Goal: Task Accomplishment & Management: Manage account settings

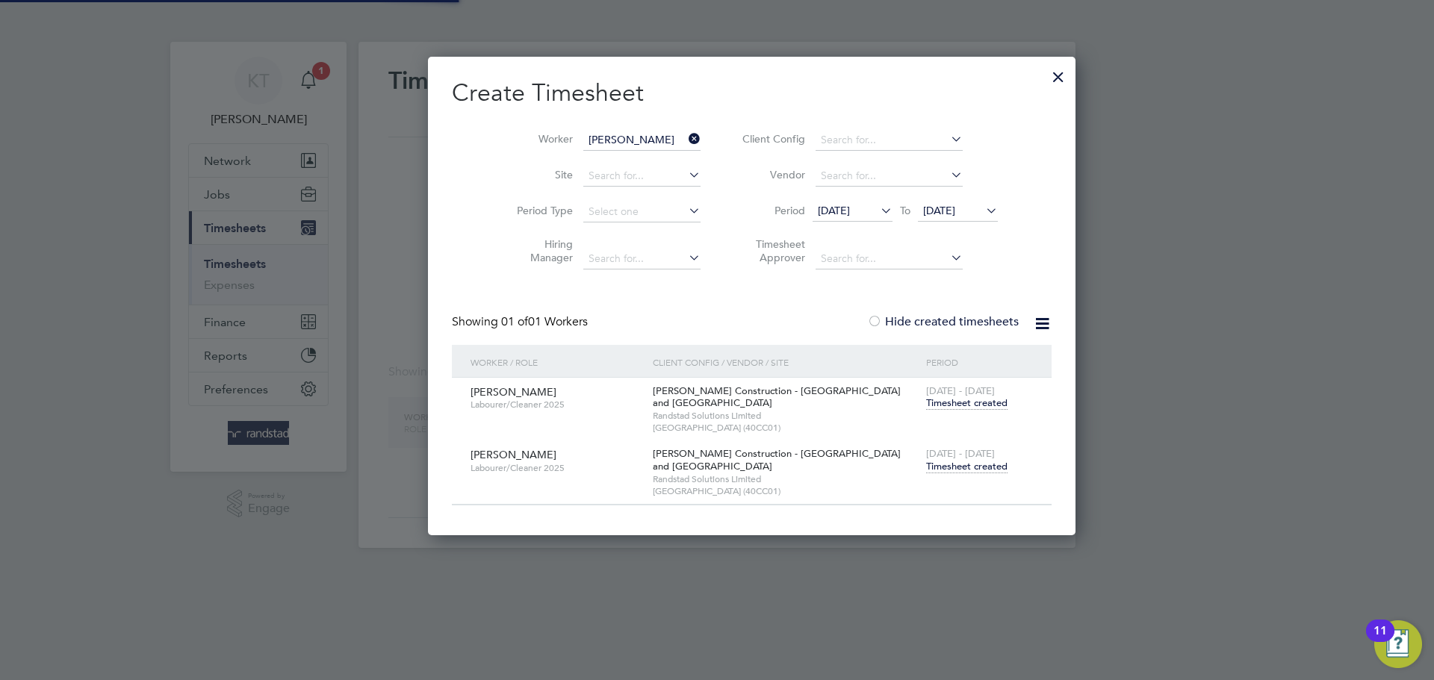
scroll to position [479, 578]
click at [320, 83] on div at bounding box center [717, 340] width 1434 height 680
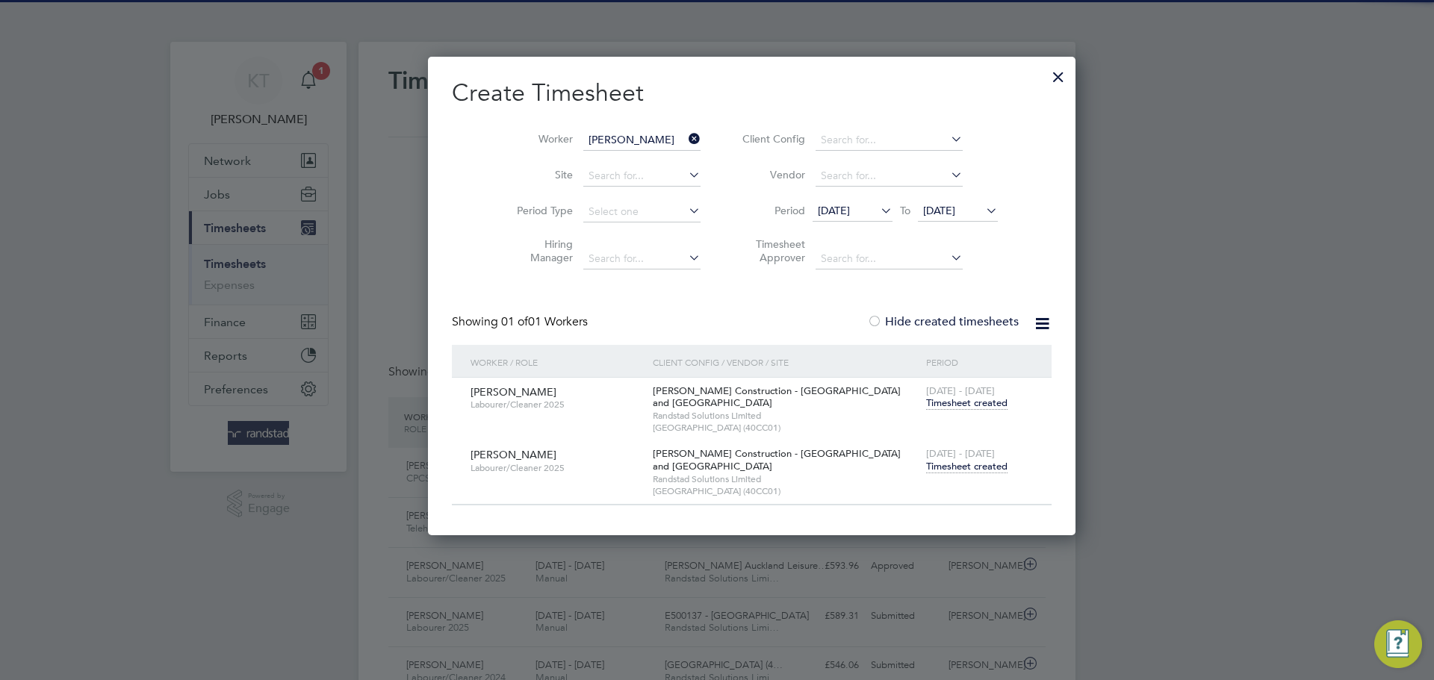
click at [1045, 78] on div at bounding box center [1058, 73] width 27 height 27
click at [1045, 75] on div at bounding box center [1058, 73] width 27 height 27
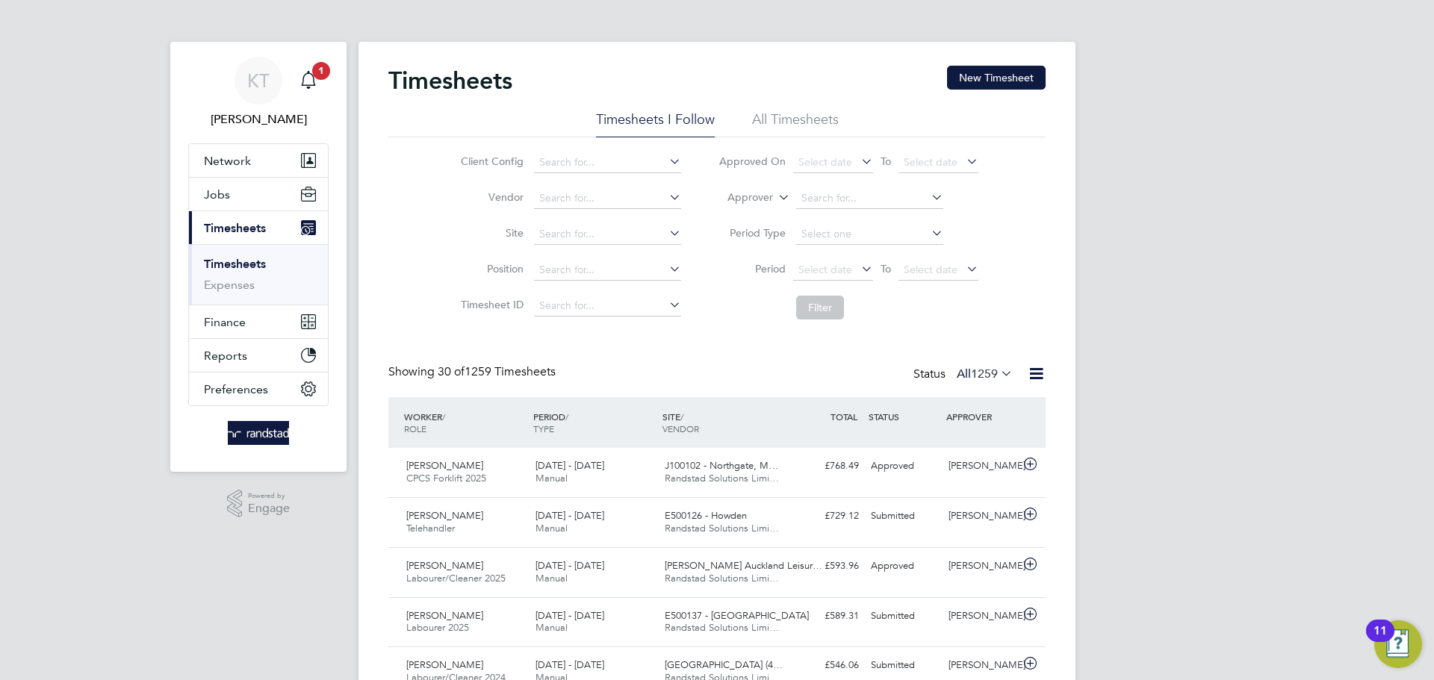
scroll to position [0, 0]
click at [327, 87] on link "KT [PERSON_NAME]" at bounding box center [258, 93] width 140 height 72
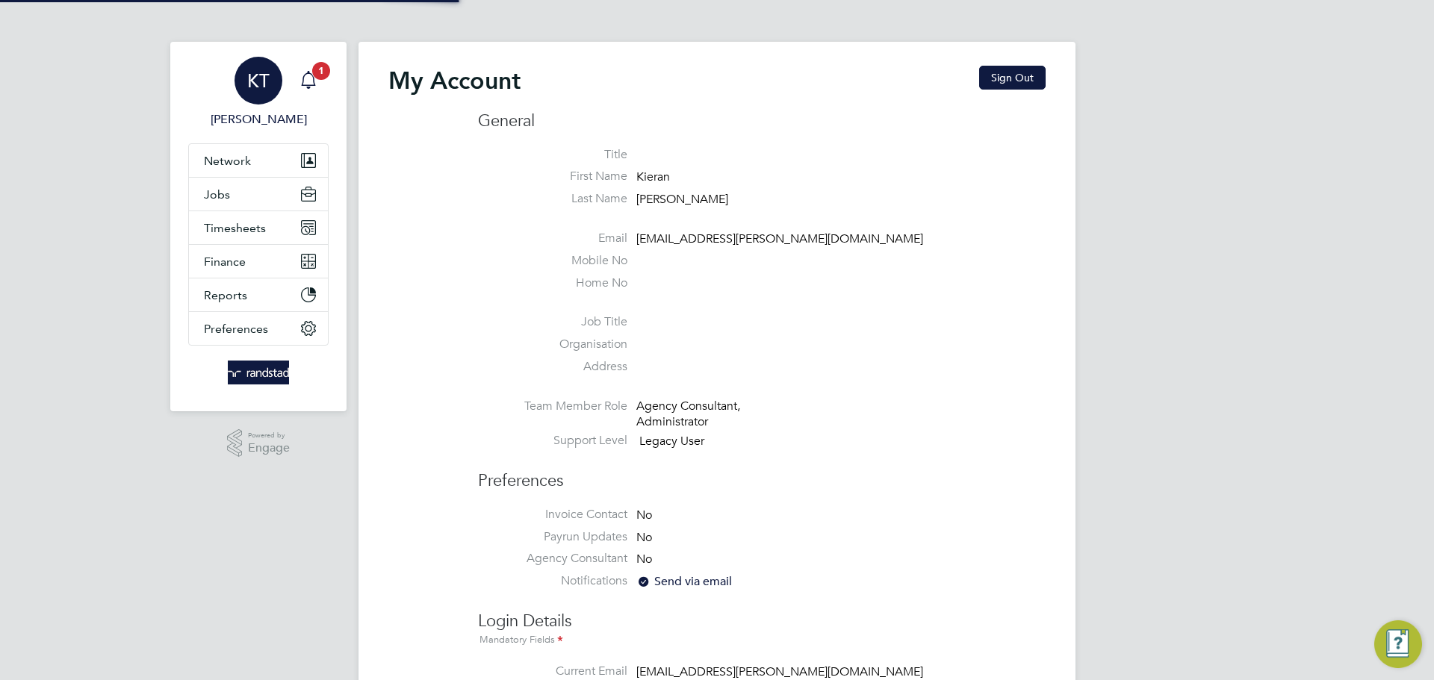
type input "[EMAIL_ADDRESS][PERSON_NAME][DOMAIN_NAME]"
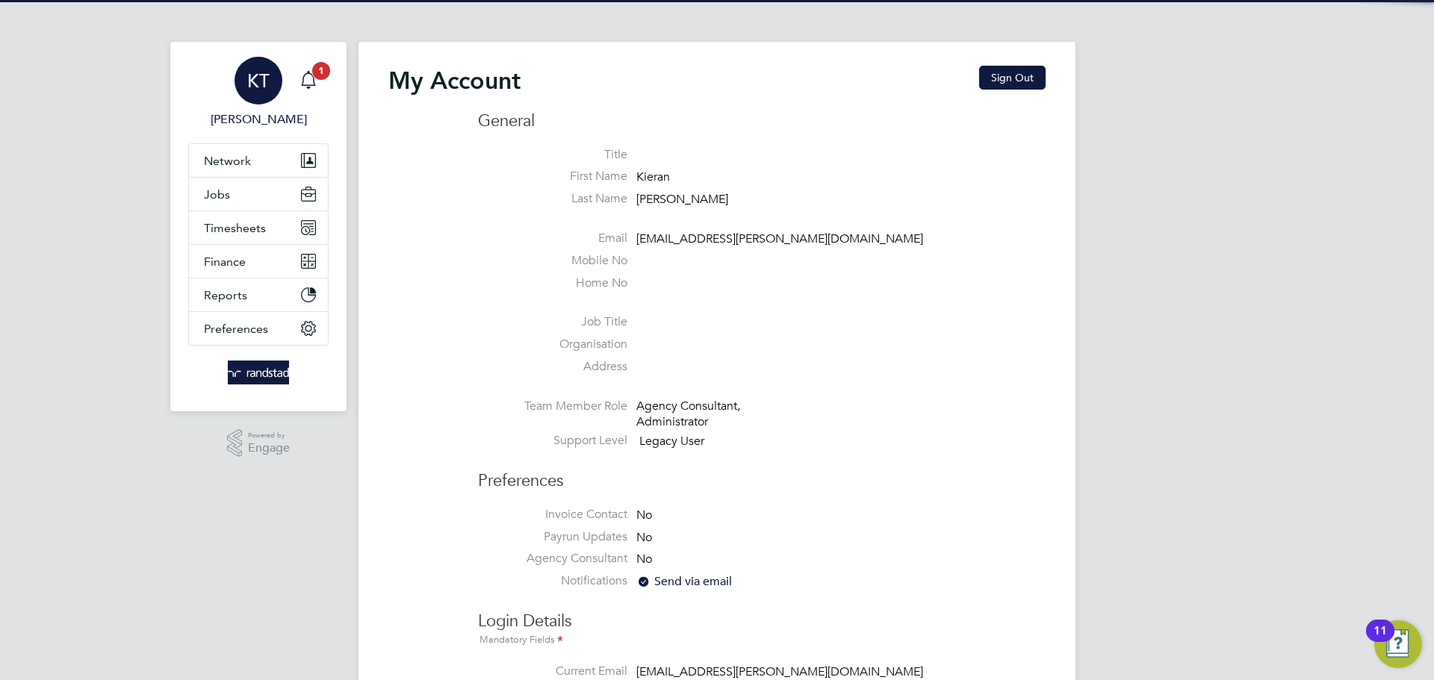
click at [311, 78] on icon "Main navigation" at bounding box center [308, 80] width 18 height 18
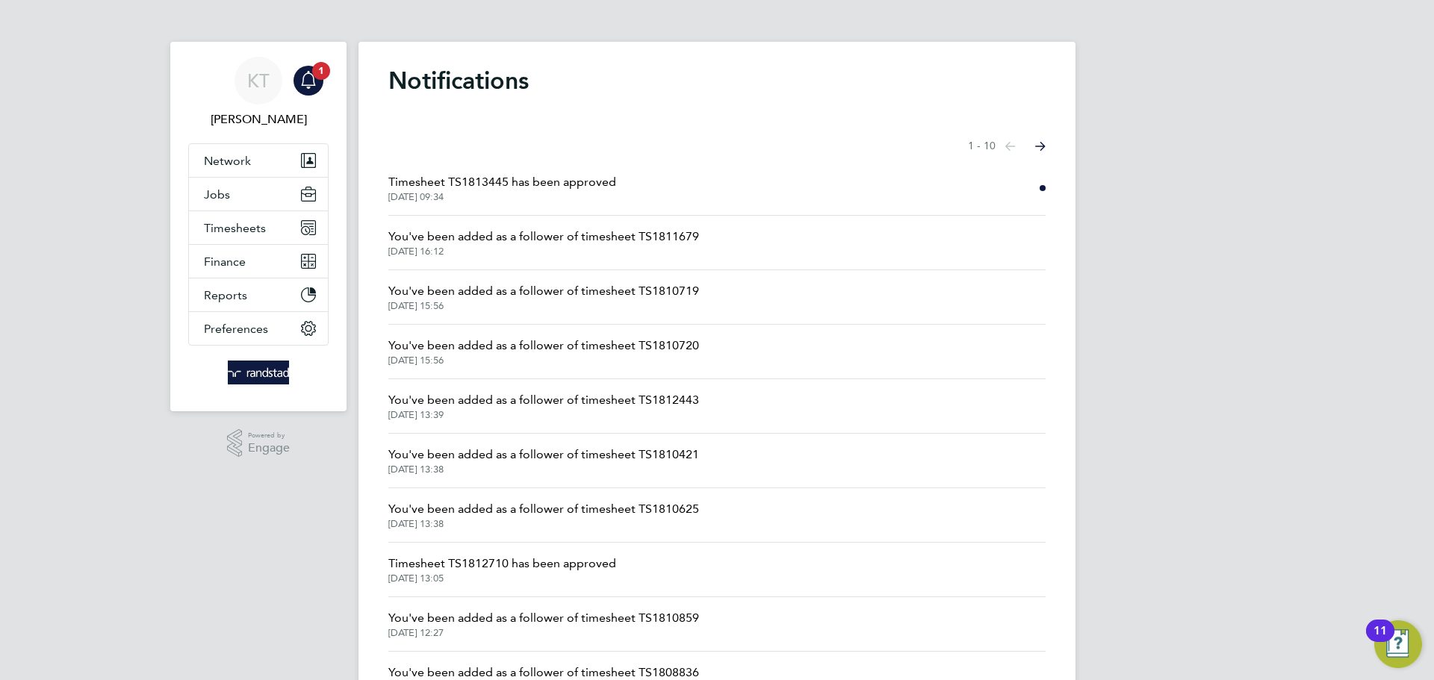
click at [516, 181] on span "Timesheet TS1813445 has been approved" at bounding box center [502, 182] width 228 height 18
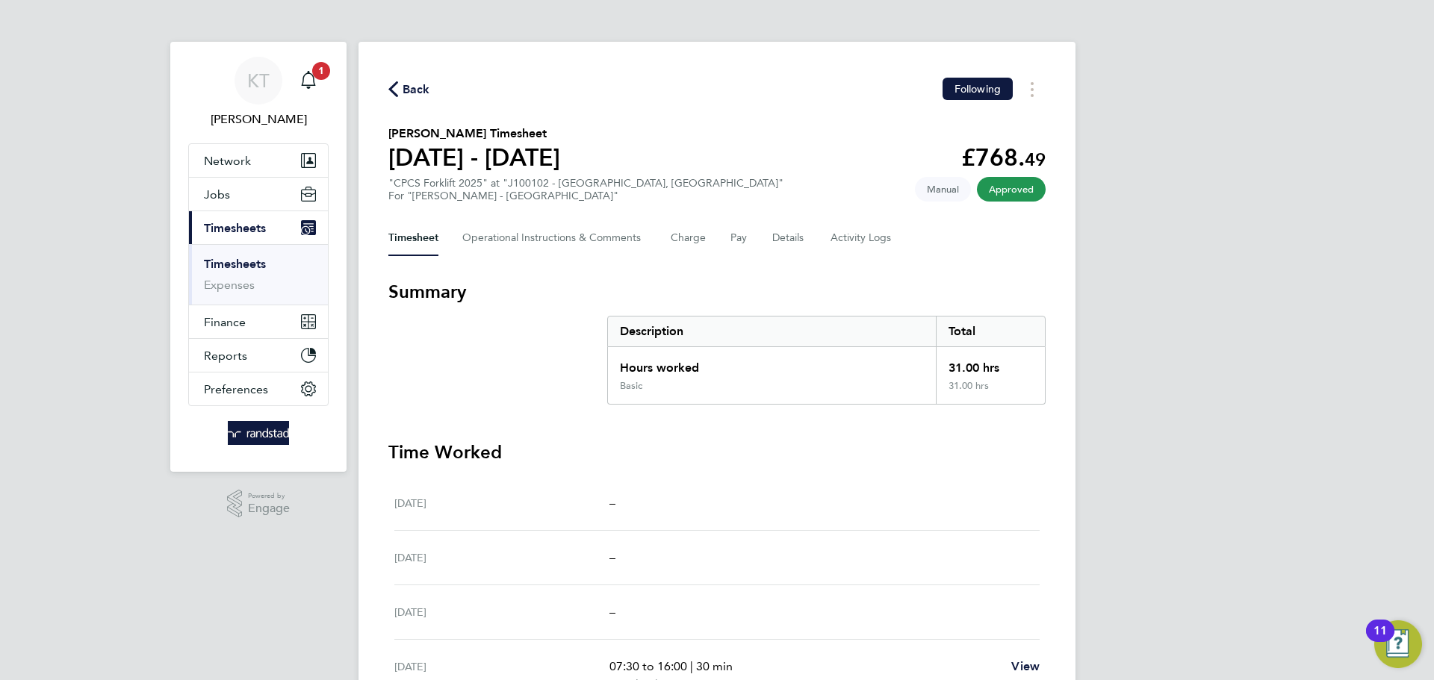
click at [251, 258] on link "Timesheets" at bounding box center [235, 264] width 62 height 14
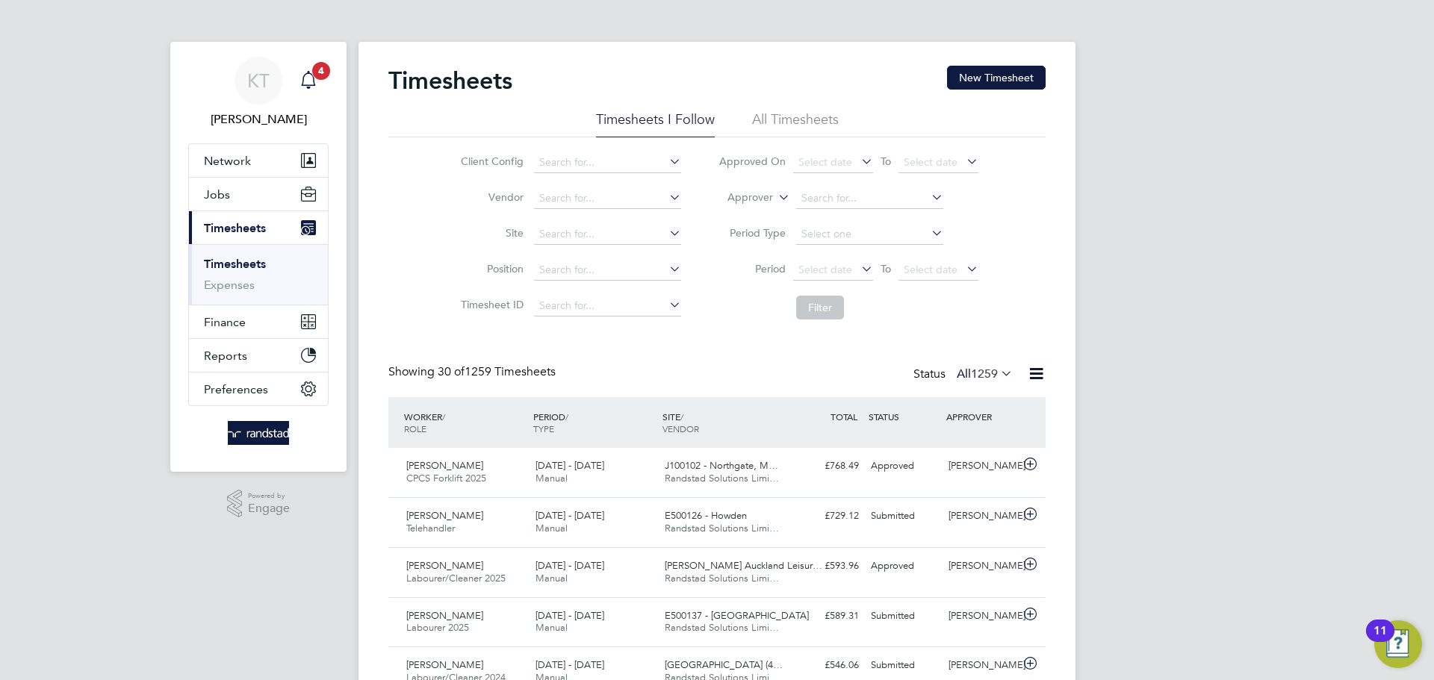
click at [311, 71] on app-alerts-badge "4" at bounding box center [320, 70] width 19 height 20
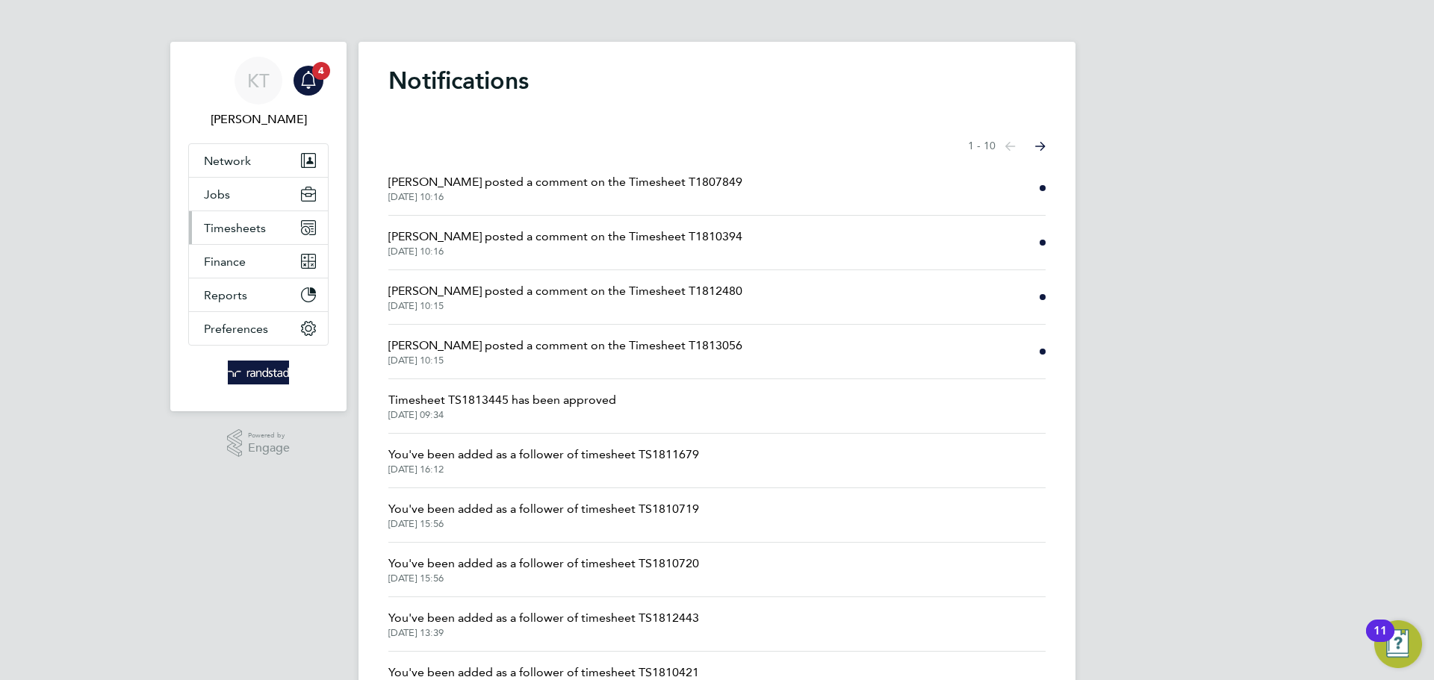
click at [237, 233] on span "Timesheets" at bounding box center [235, 228] width 62 height 14
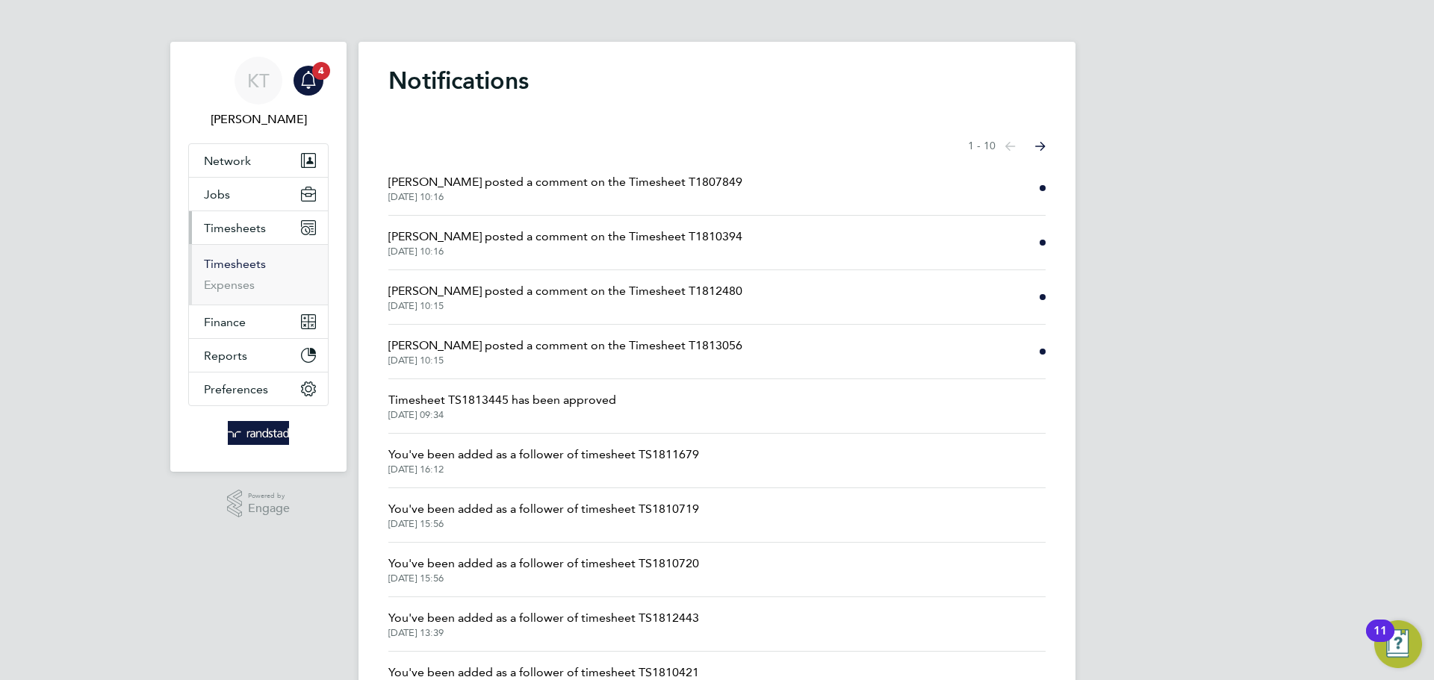
click at [246, 261] on link "Timesheets" at bounding box center [235, 264] width 62 height 14
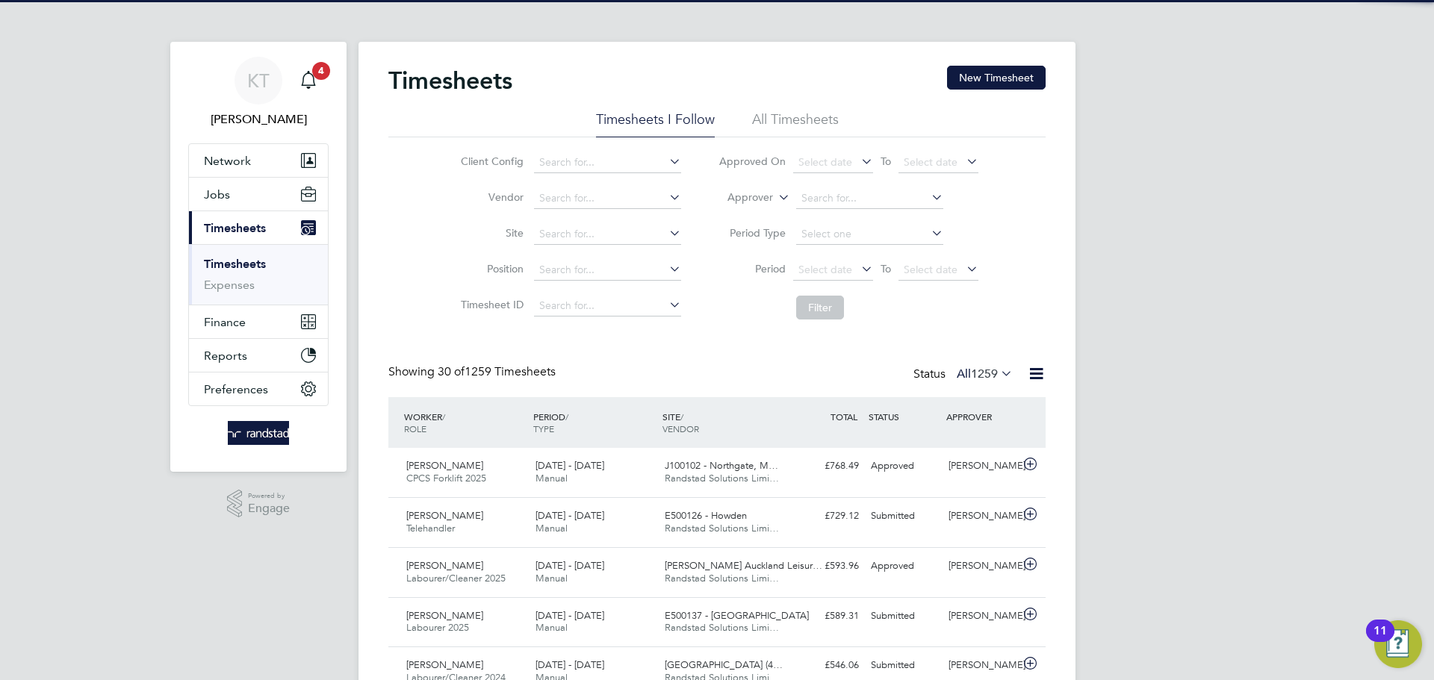
scroll to position [38, 130]
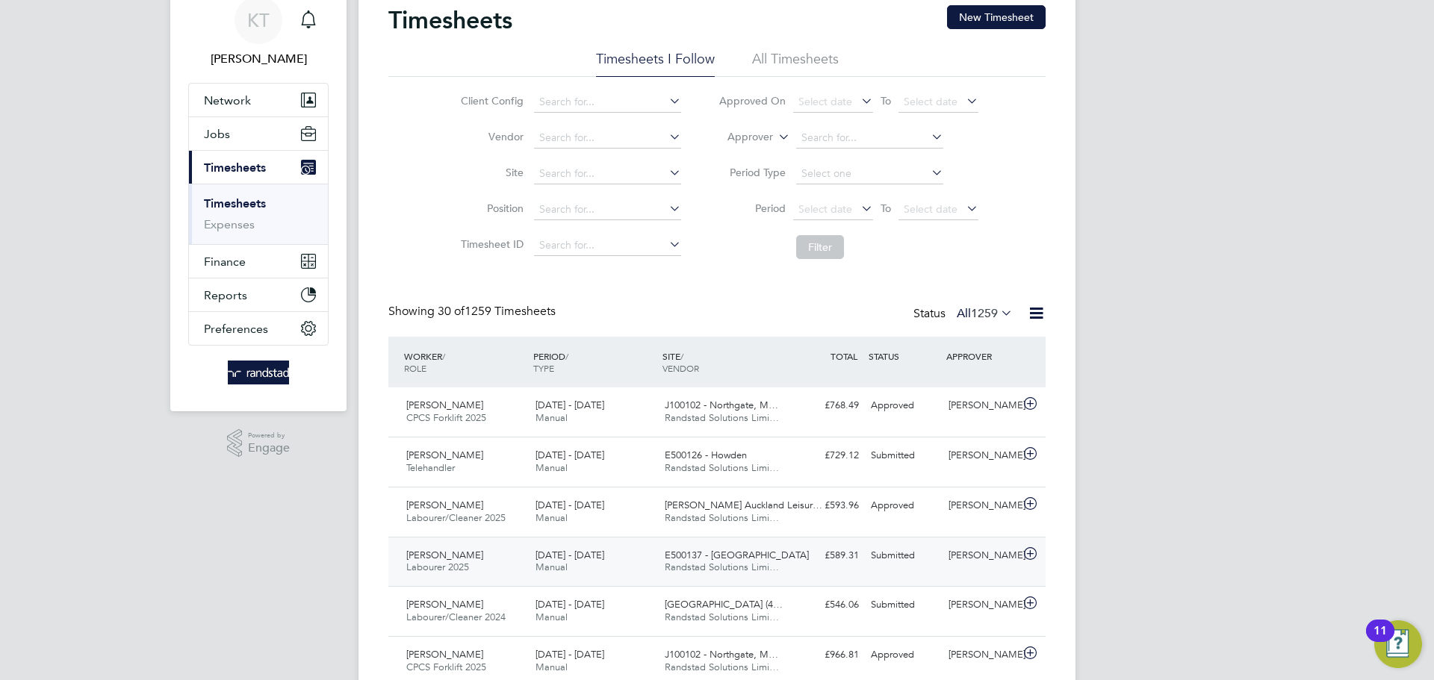
click at [978, 563] on div "[PERSON_NAME]" at bounding box center [981, 556] width 78 height 25
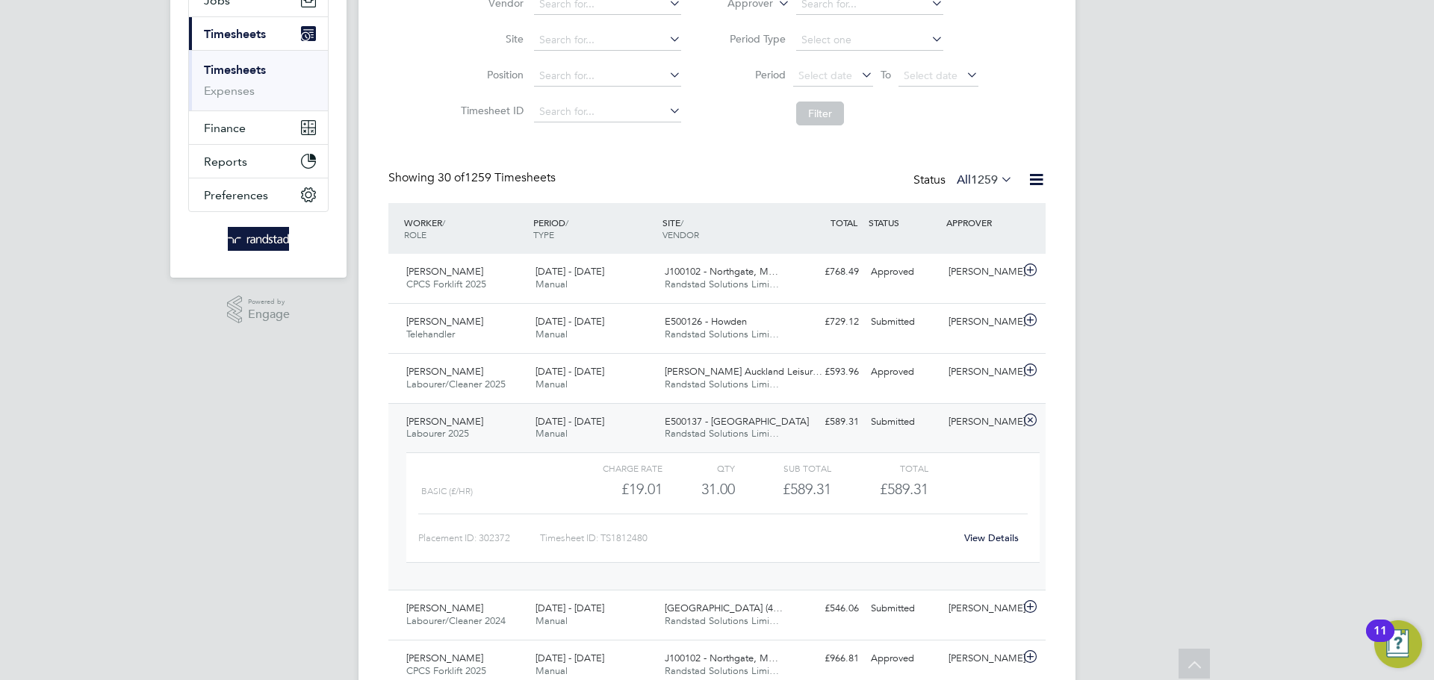
drag, startPoint x: 570, startPoint y: 439, endPoint x: 768, endPoint y: 429, distance: 198.1
click at [573, 435] on div "[DATE] - [DATE] Manual" at bounding box center [593, 428] width 129 height 37
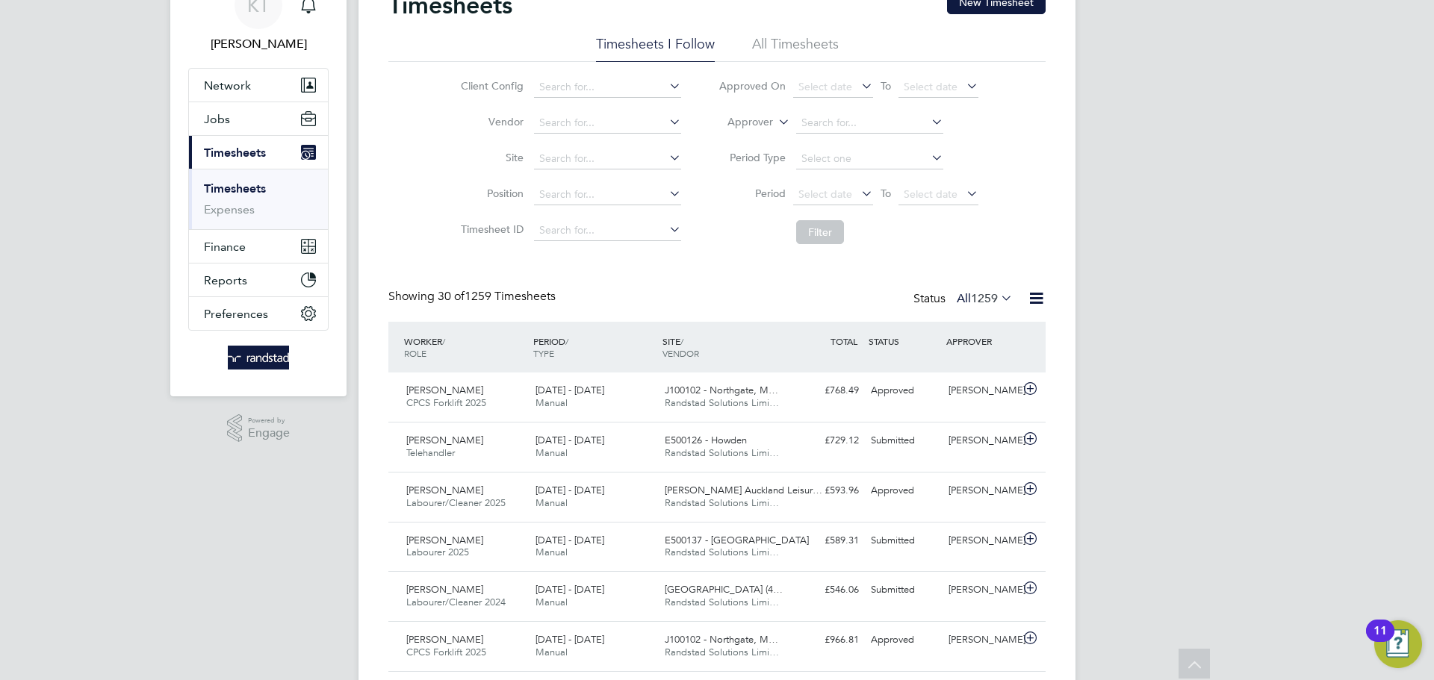
scroll to position [0, 0]
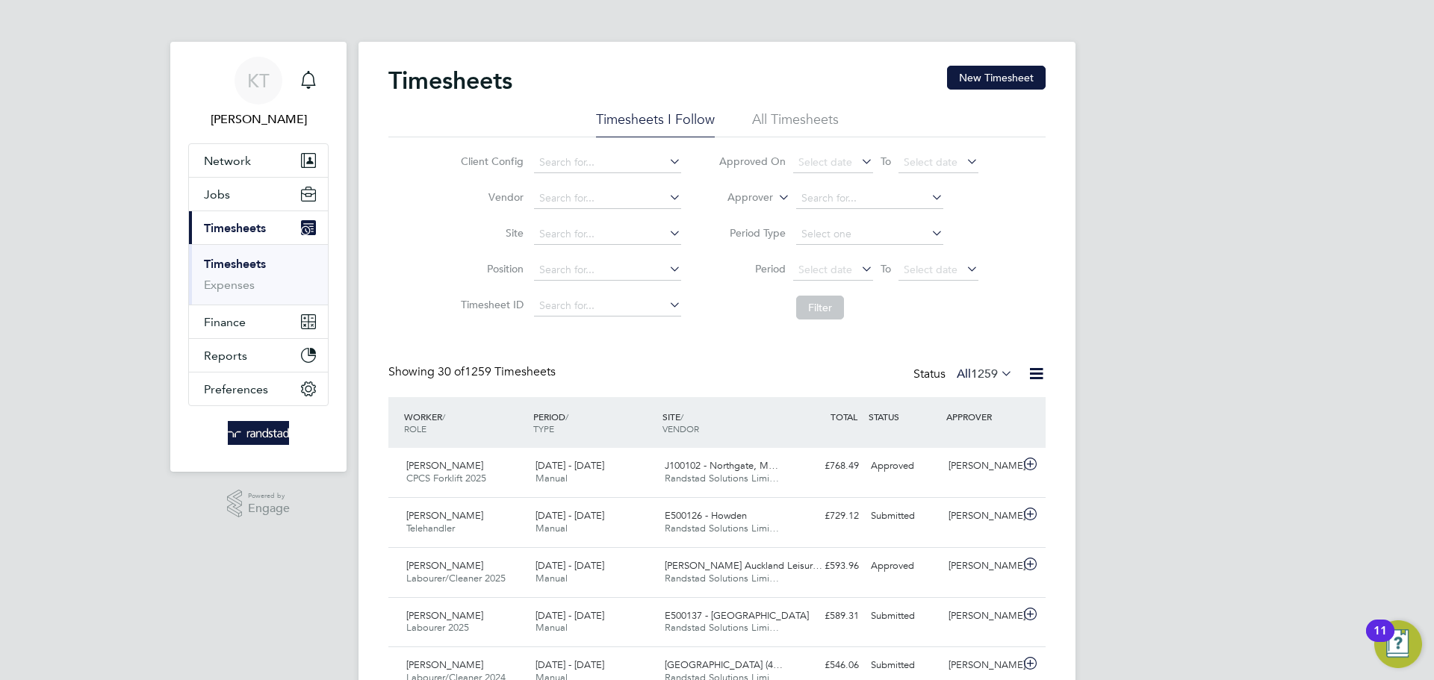
click at [235, 258] on link "Timesheets" at bounding box center [235, 264] width 62 height 14
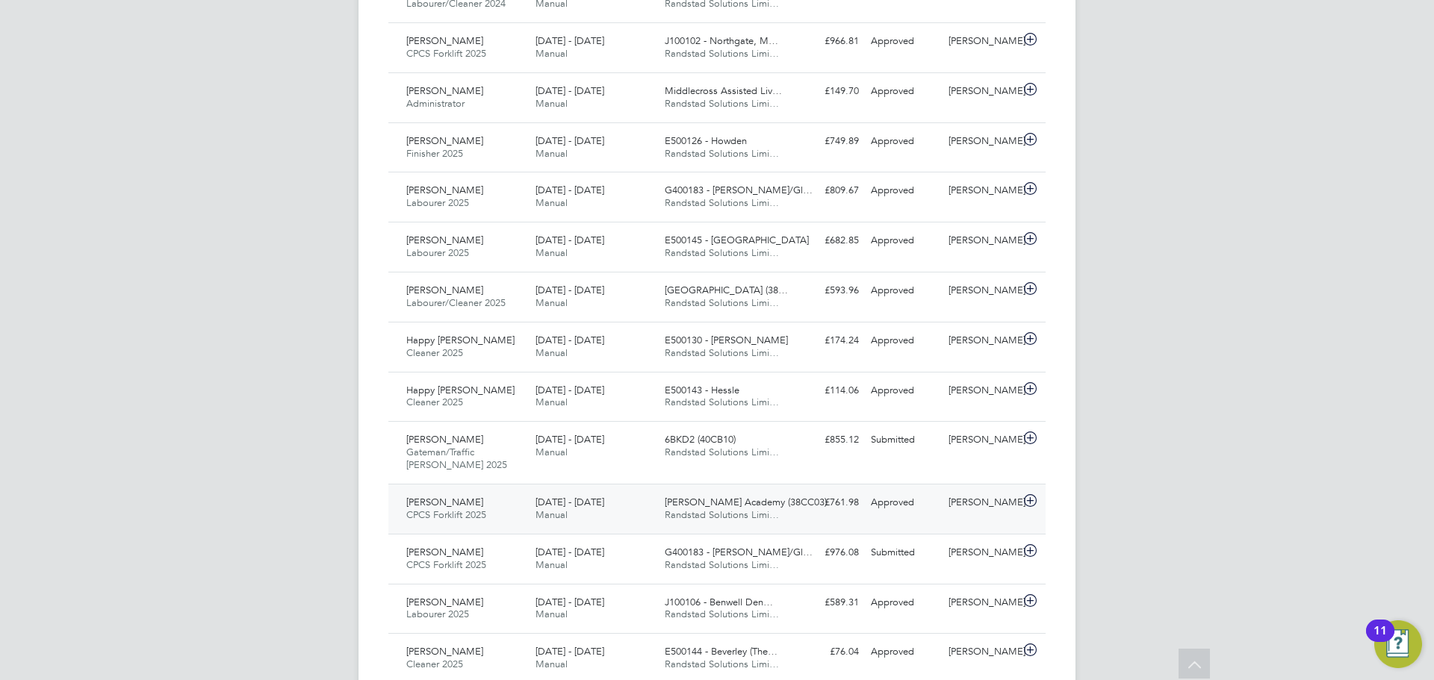
scroll to position [685, 0]
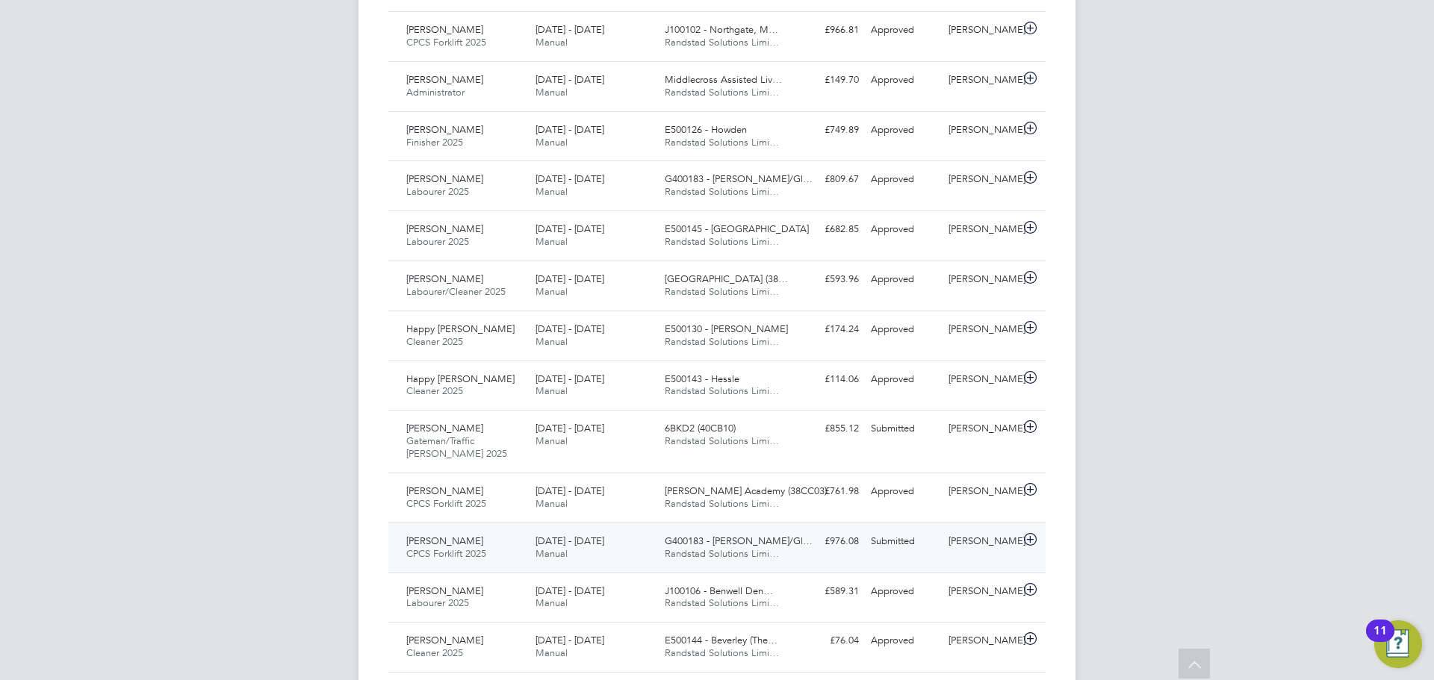
click at [1005, 539] on div "[PERSON_NAME]" at bounding box center [981, 541] width 78 height 25
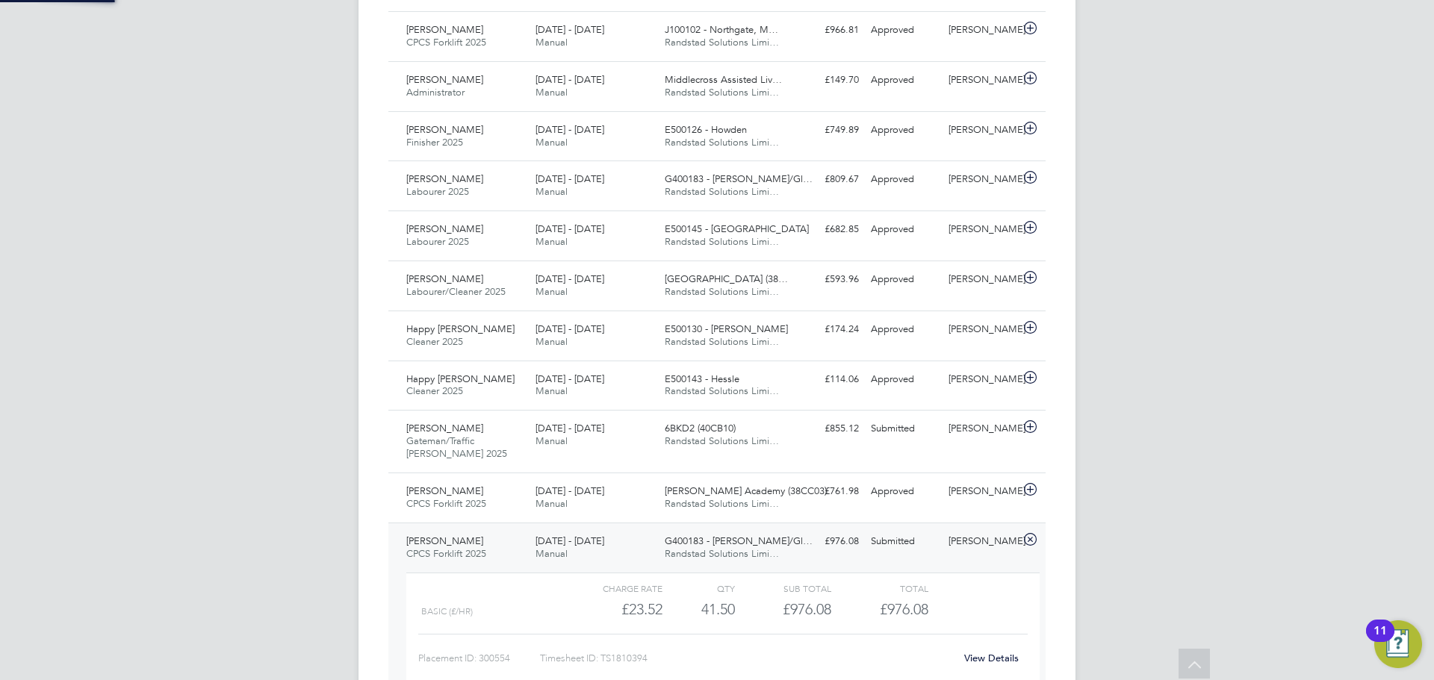
scroll to position [25, 146]
click at [973, 543] on div "[PERSON_NAME]" at bounding box center [981, 541] width 78 height 25
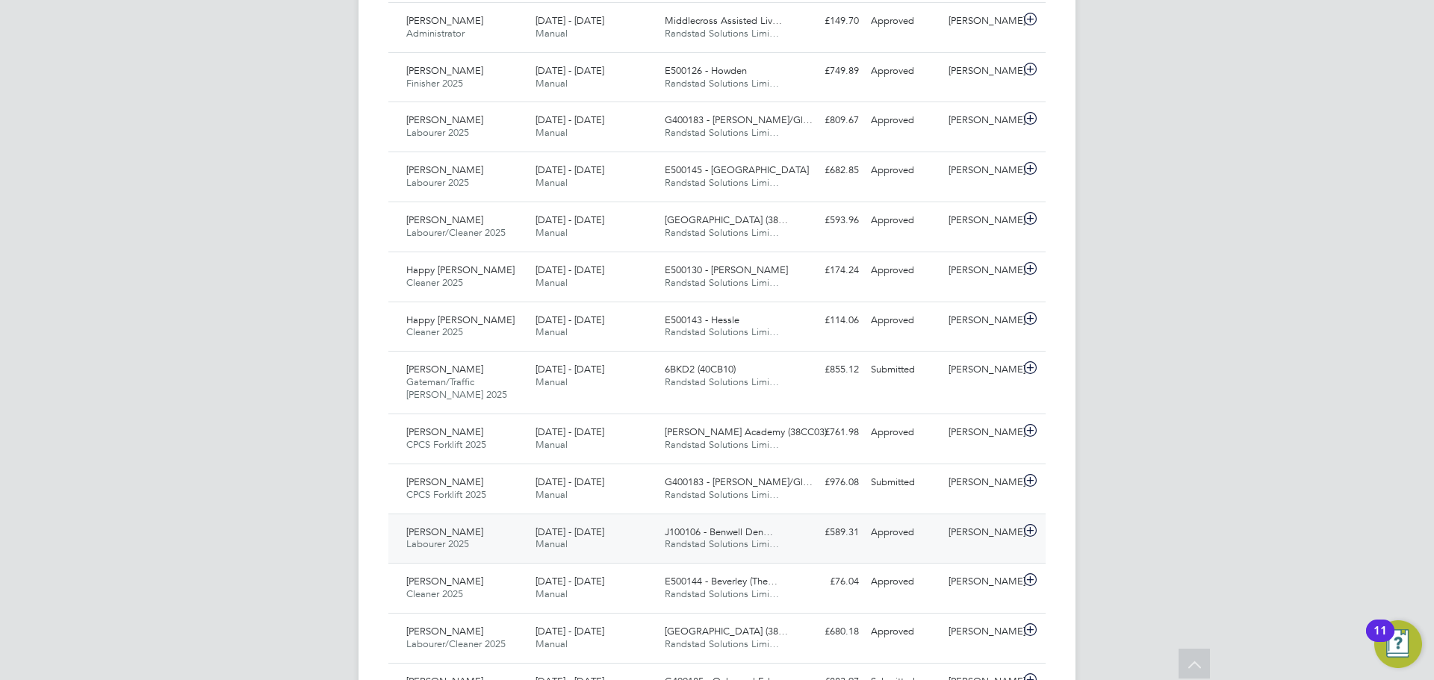
scroll to position [748, 0]
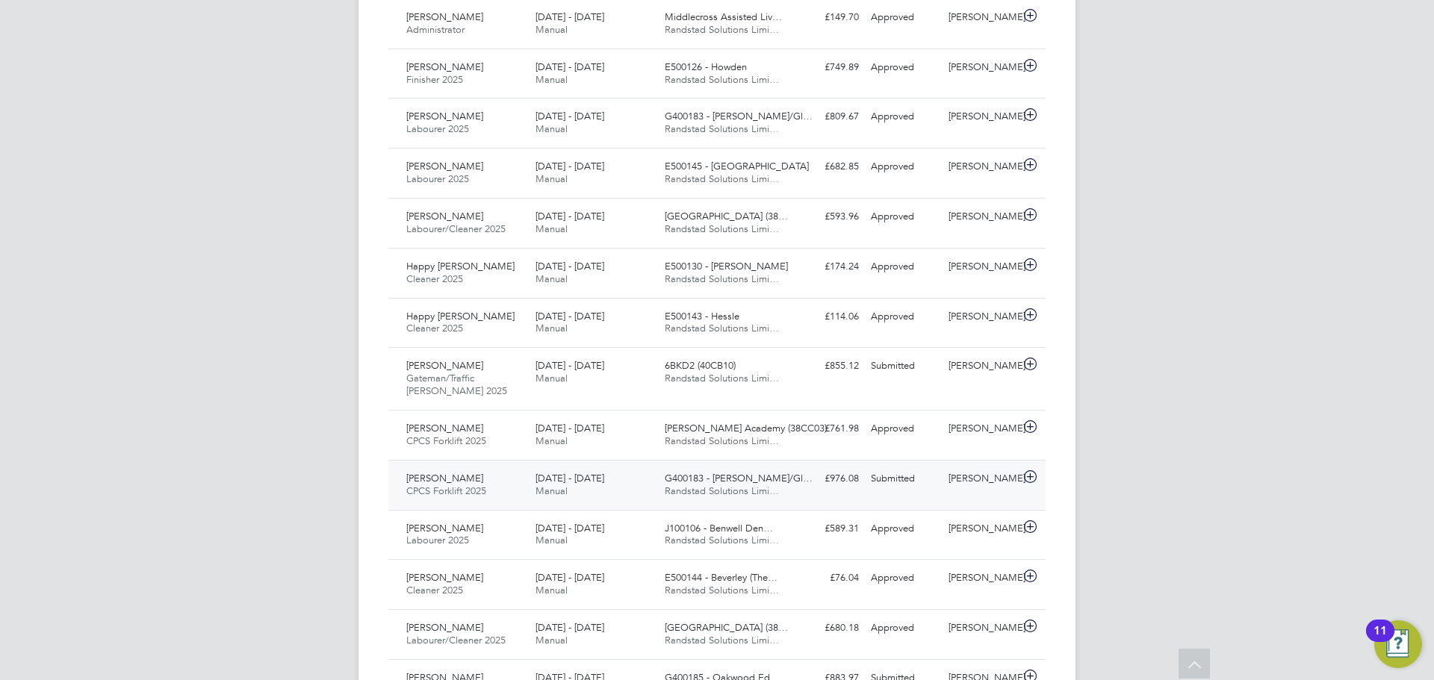
click at [967, 483] on div "[PERSON_NAME]" at bounding box center [981, 479] width 78 height 25
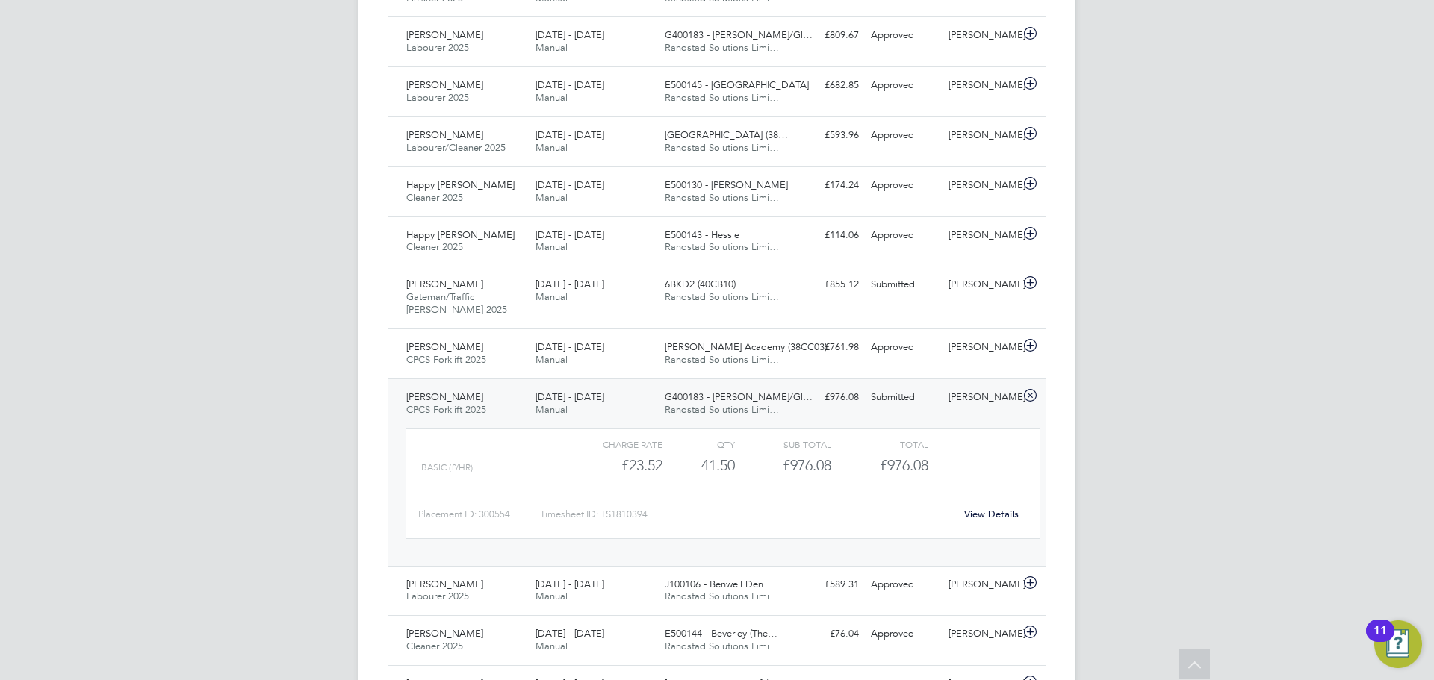
scroll to position [853, 0]
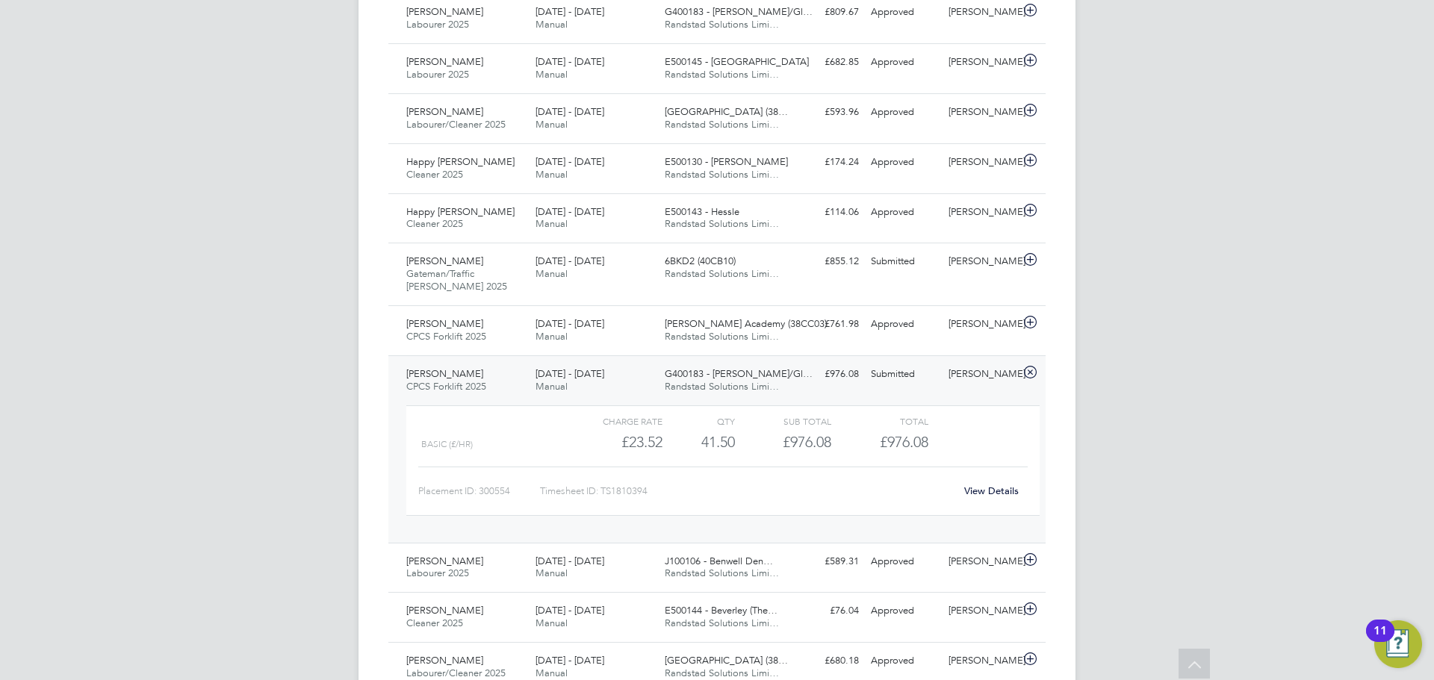
click at [990, 376] on div "[PERSON_NAME]" at bounding box center [981, 374] width 78 height 25
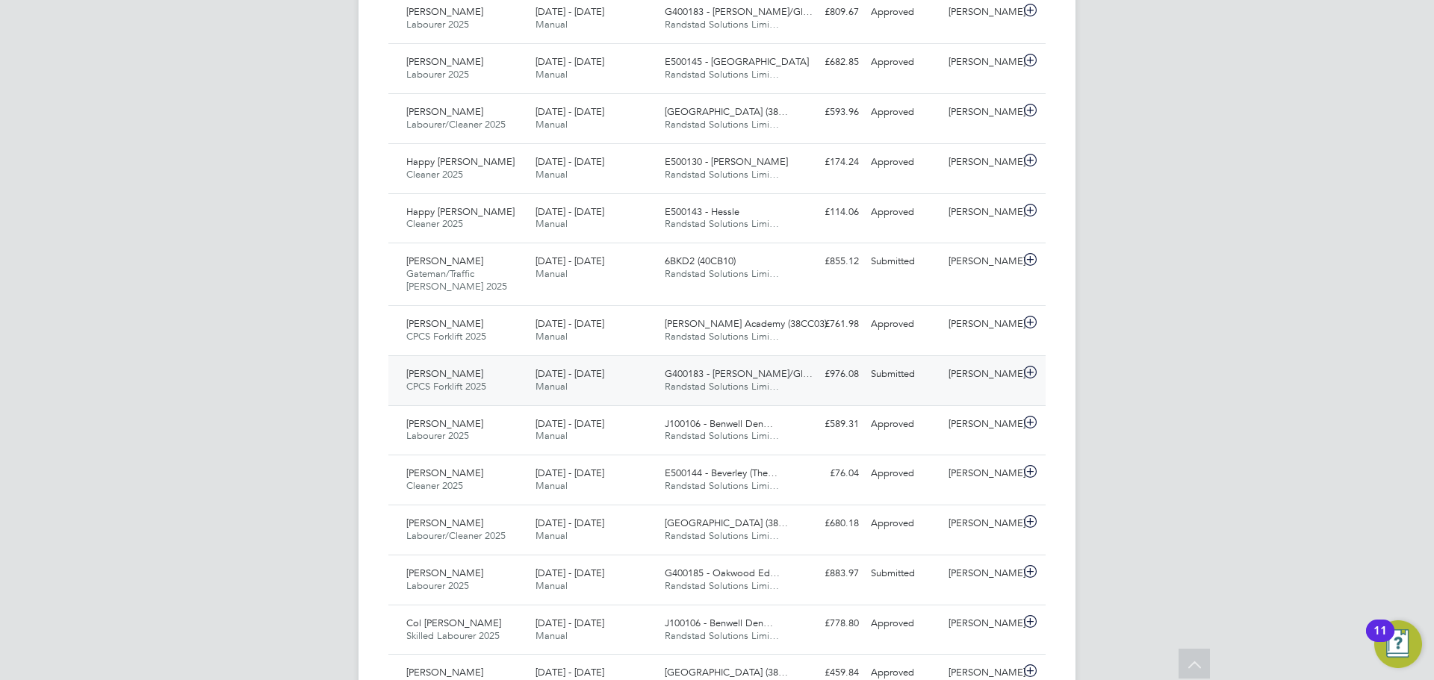
click at [1004, 374] on div "[PERSON_NAME]" at bounding box center [981, 374] width 78 height 25
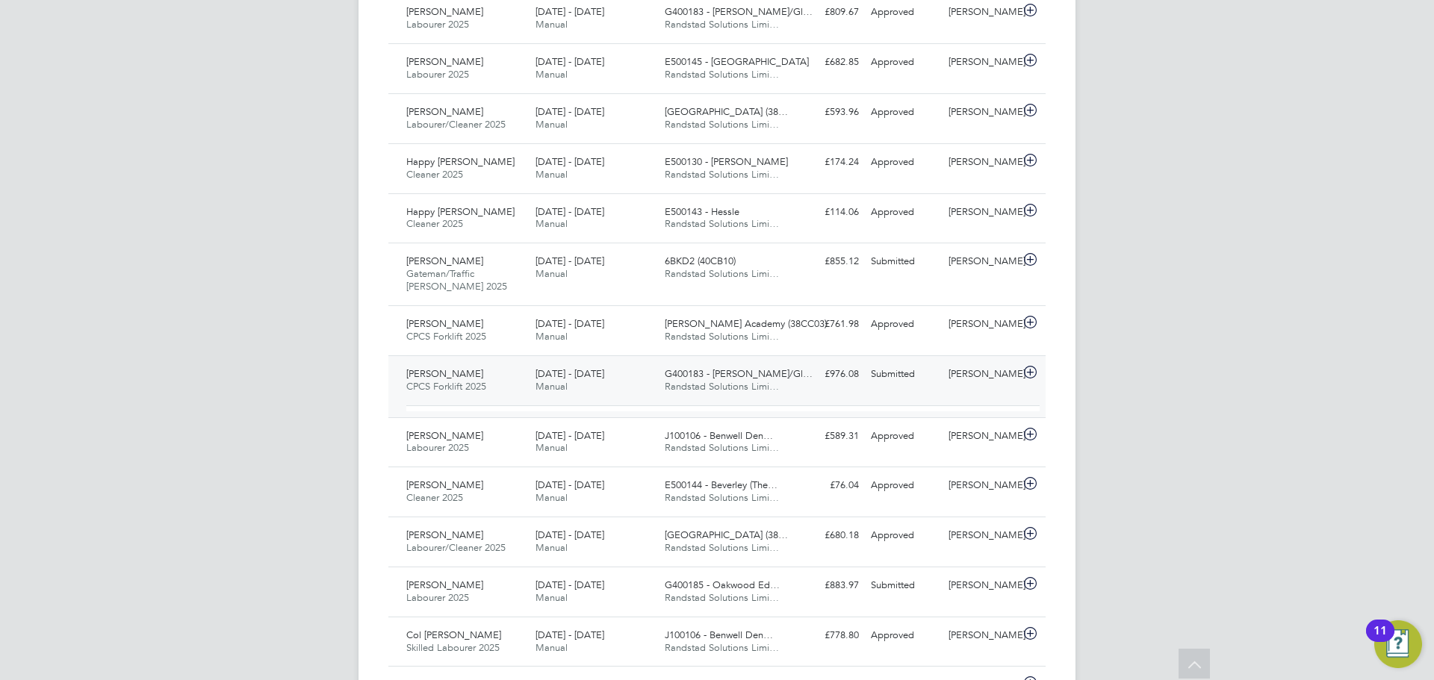
scroll to position [25, 146]
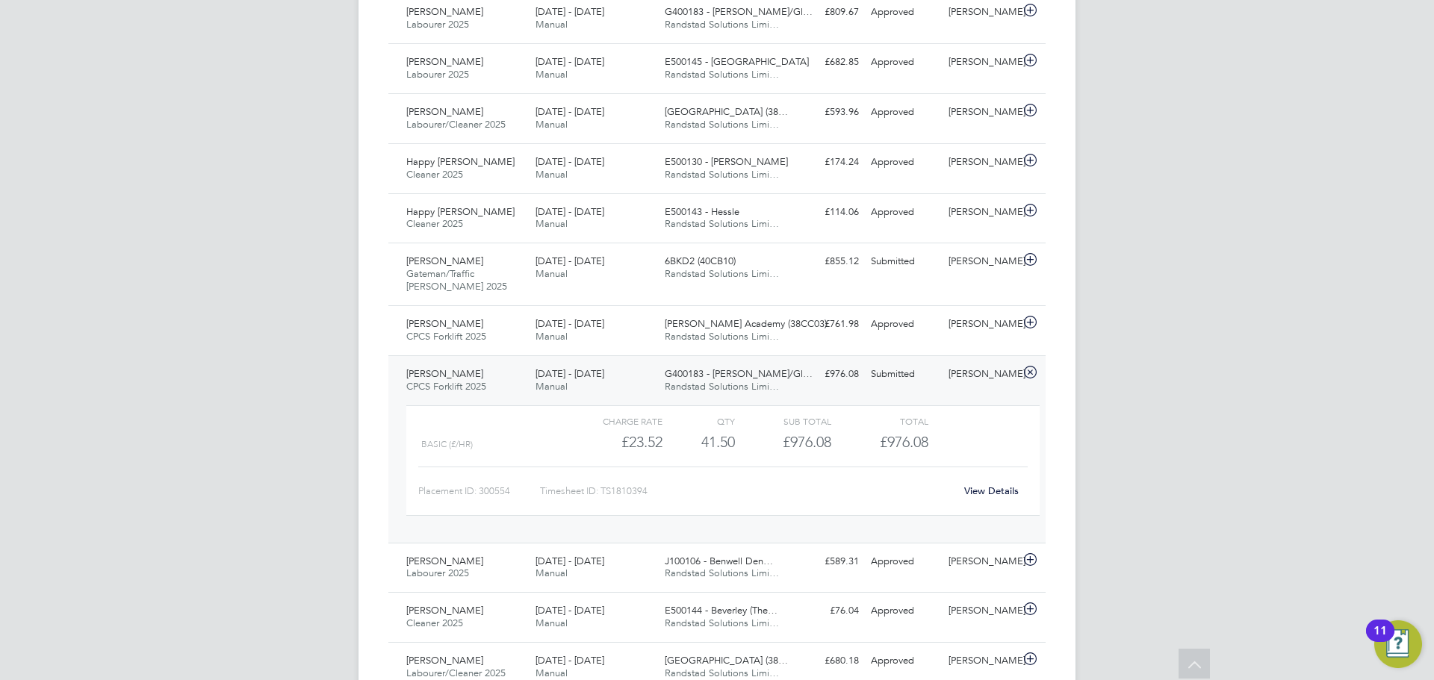
click at [988, 373] on div "[PERSON_NAME]" at bounding box center [981, 374] width 78 height 25
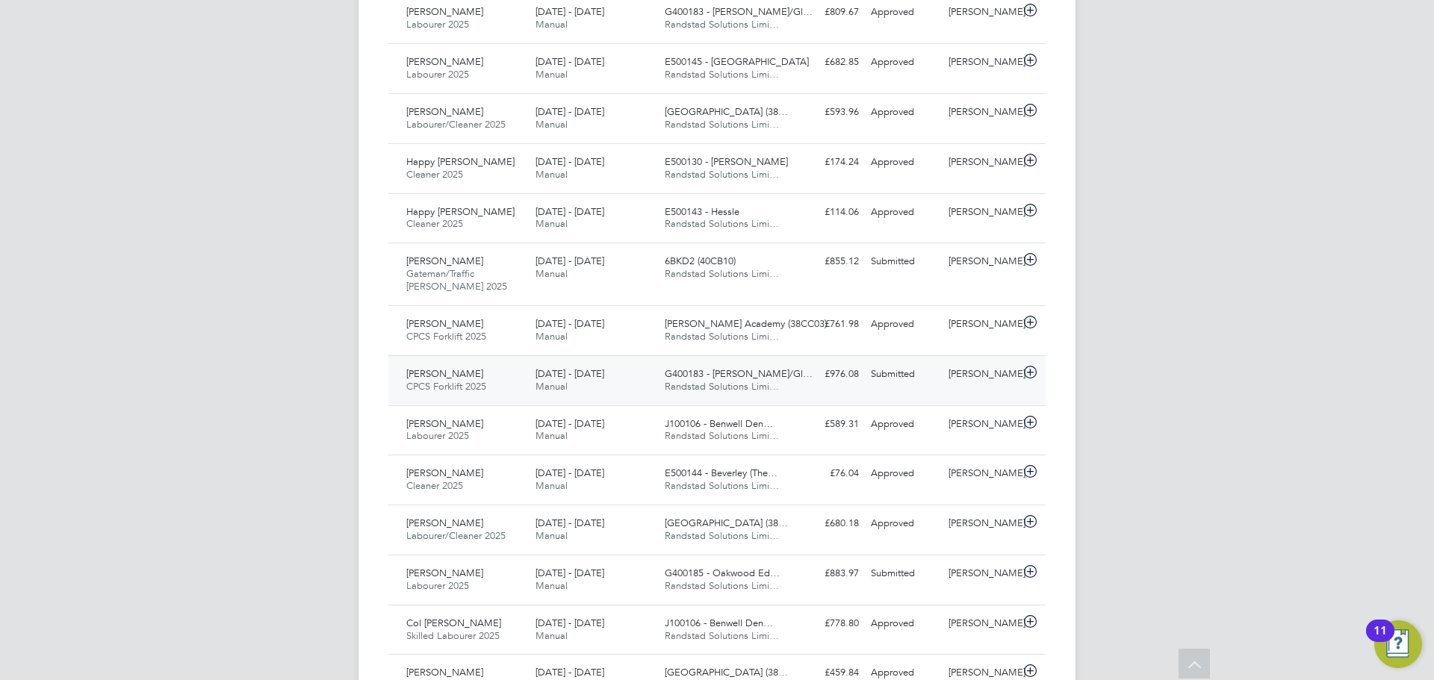
click at [990, 385] on div "[PERSON_NAME]" at bounding box center [981, 374] width 78 height 25
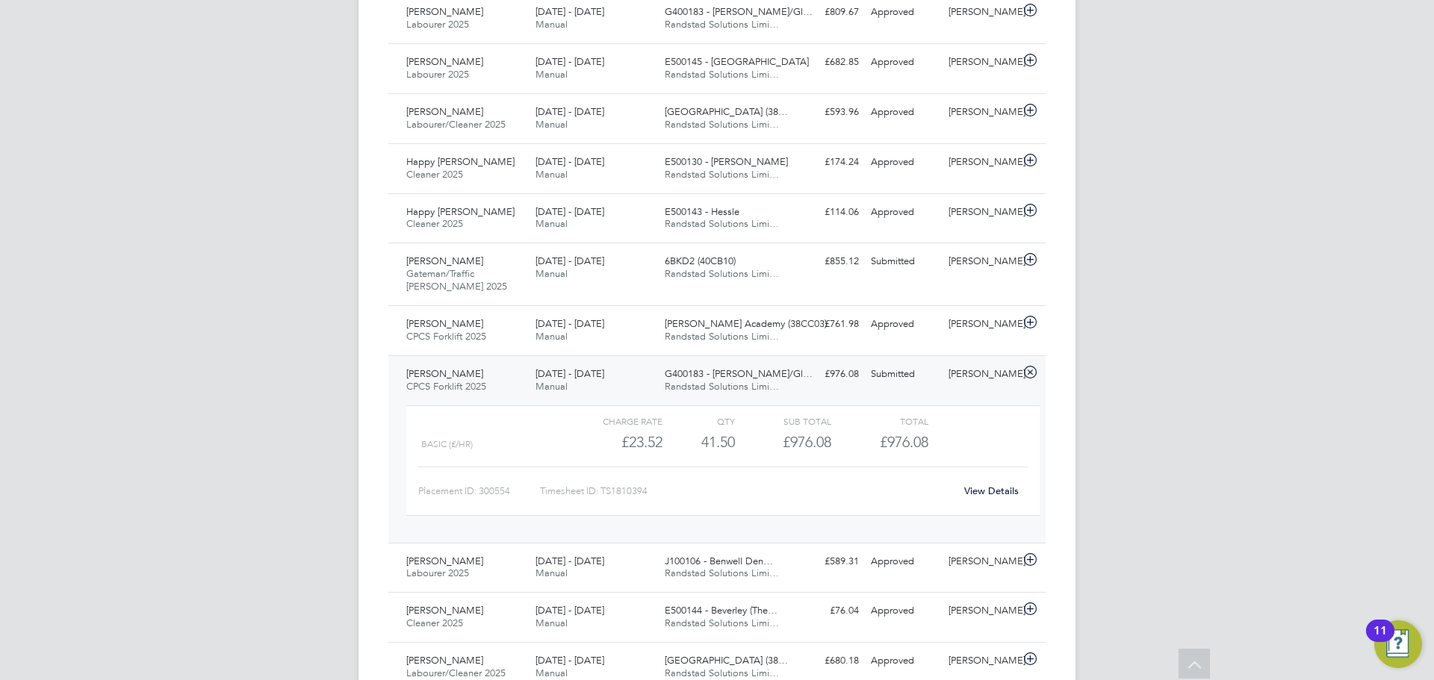
click at [989, 489] on link "View Details" at bounding box center [991, 491] width 55 height 13
click at [697, 388] on span "Randstad Solutions Limi…" at bounding box center [722, 386] width 114 height 13
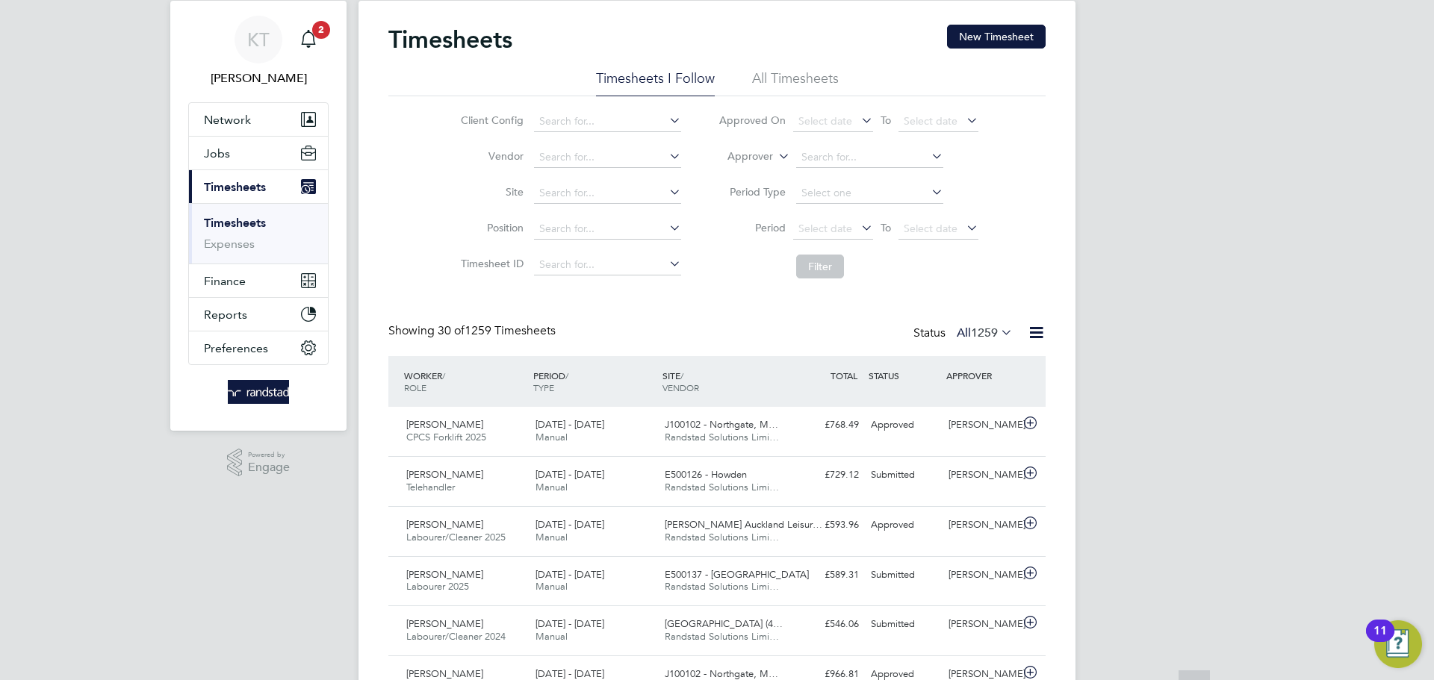
scroll to position [0, 0]
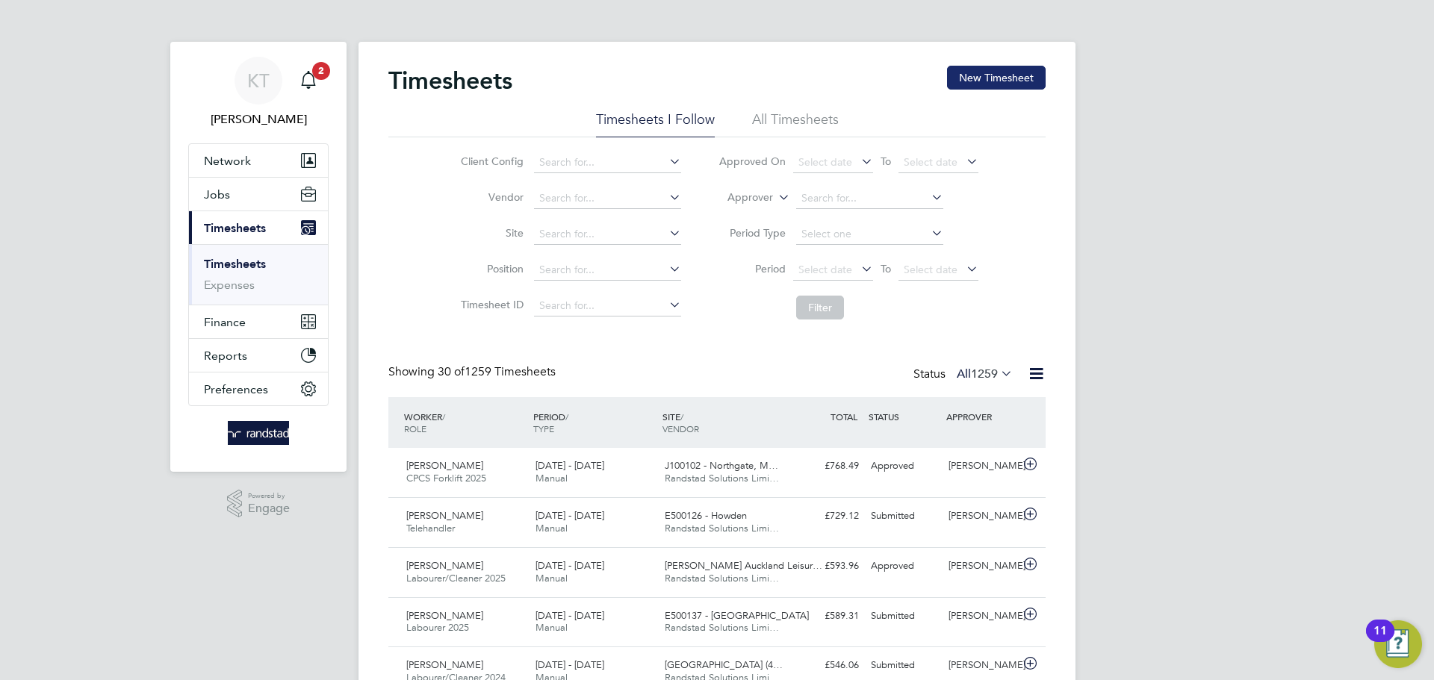
click at [968, 69] on button "New Timesheet" at bounding box center [996, 78] width 99 height 24
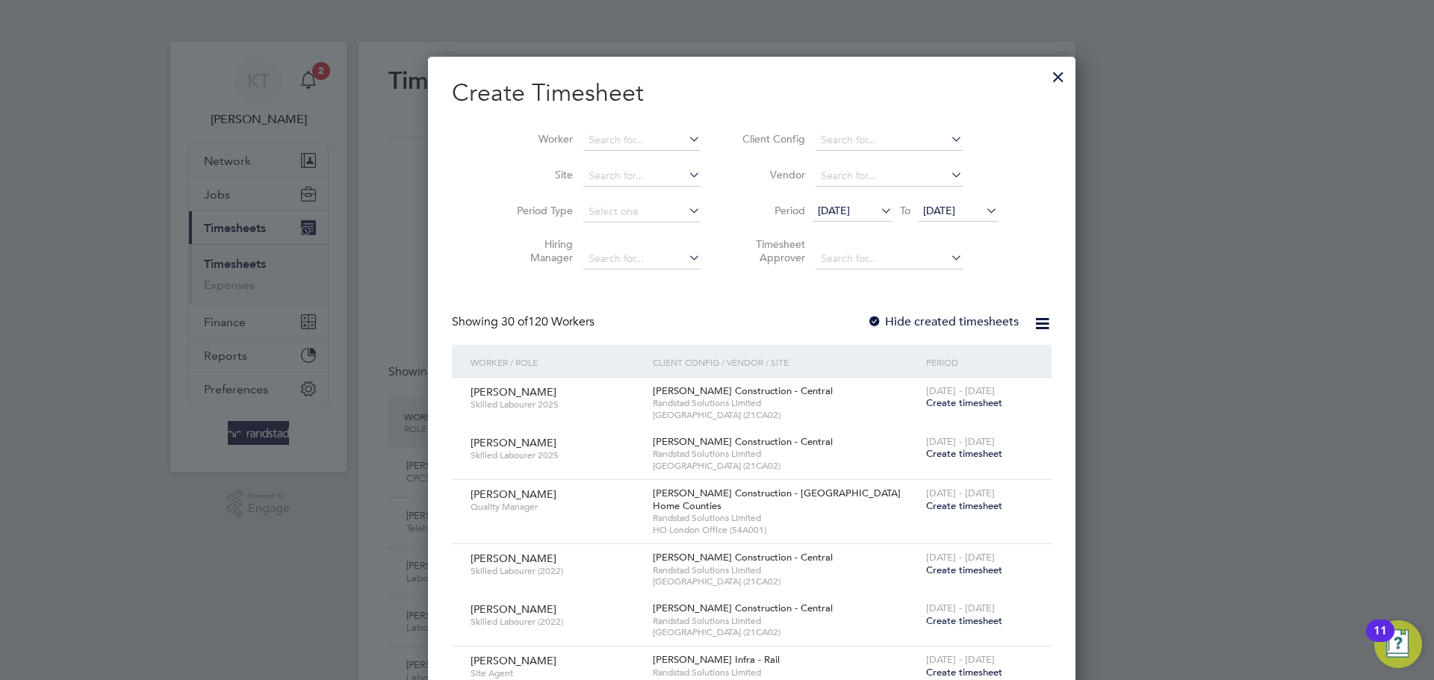
scroll to position [2882, 578]
click at [583, 134] on input at bounding box center [641, 140] width 117 height 21
click at [560, 159] on b "Kieran" at bounding box center [569, 160] width 32 height 13
type input "[PERSON_NAME]"
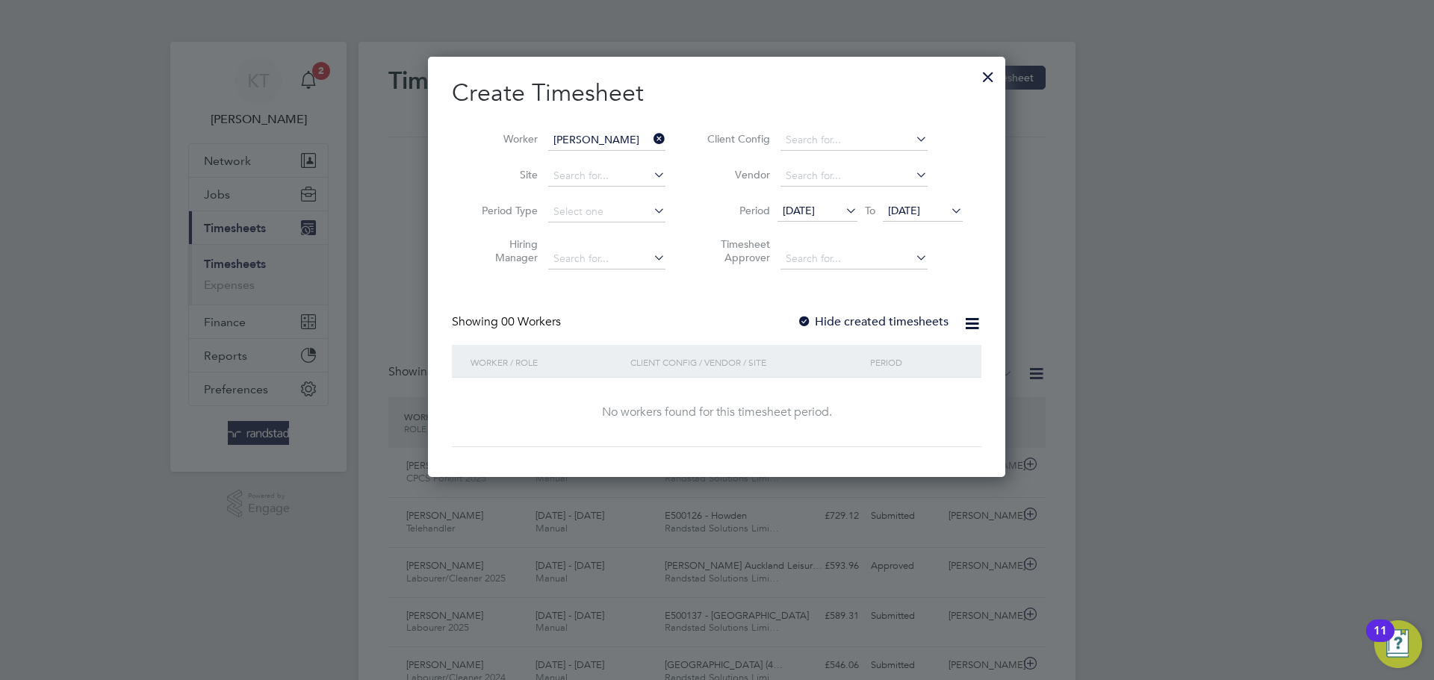
scroll to position [421, 578]
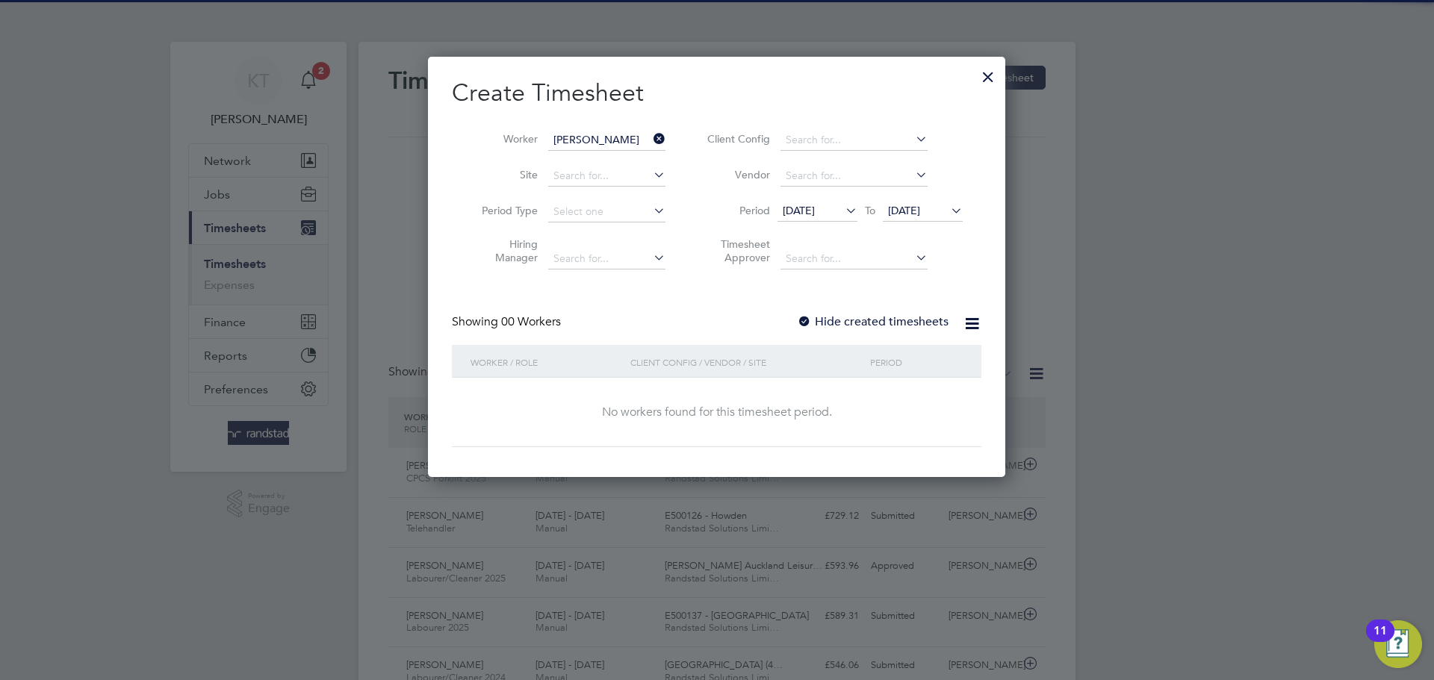
click at [882, 323] on label "Hide created timesheets" at bounding box center [873, 321] width 152 height 15
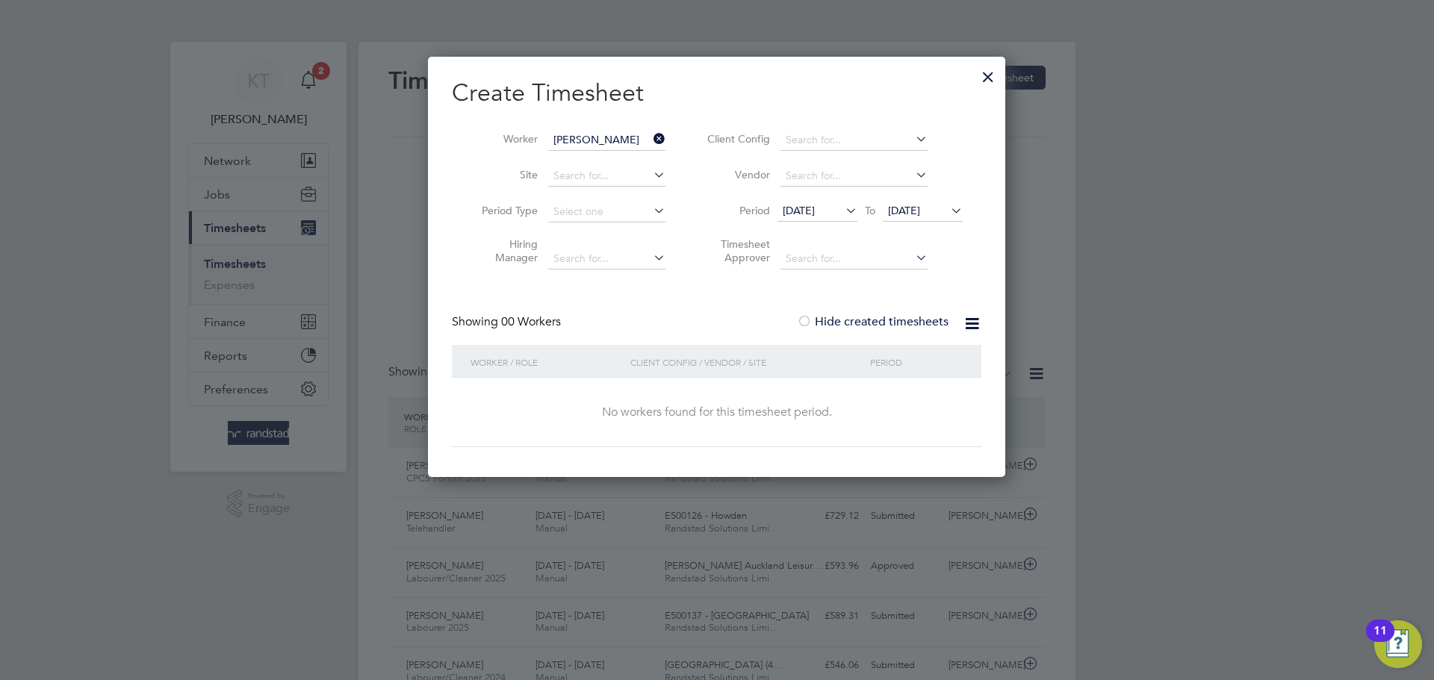
scroll to position [7, 7]
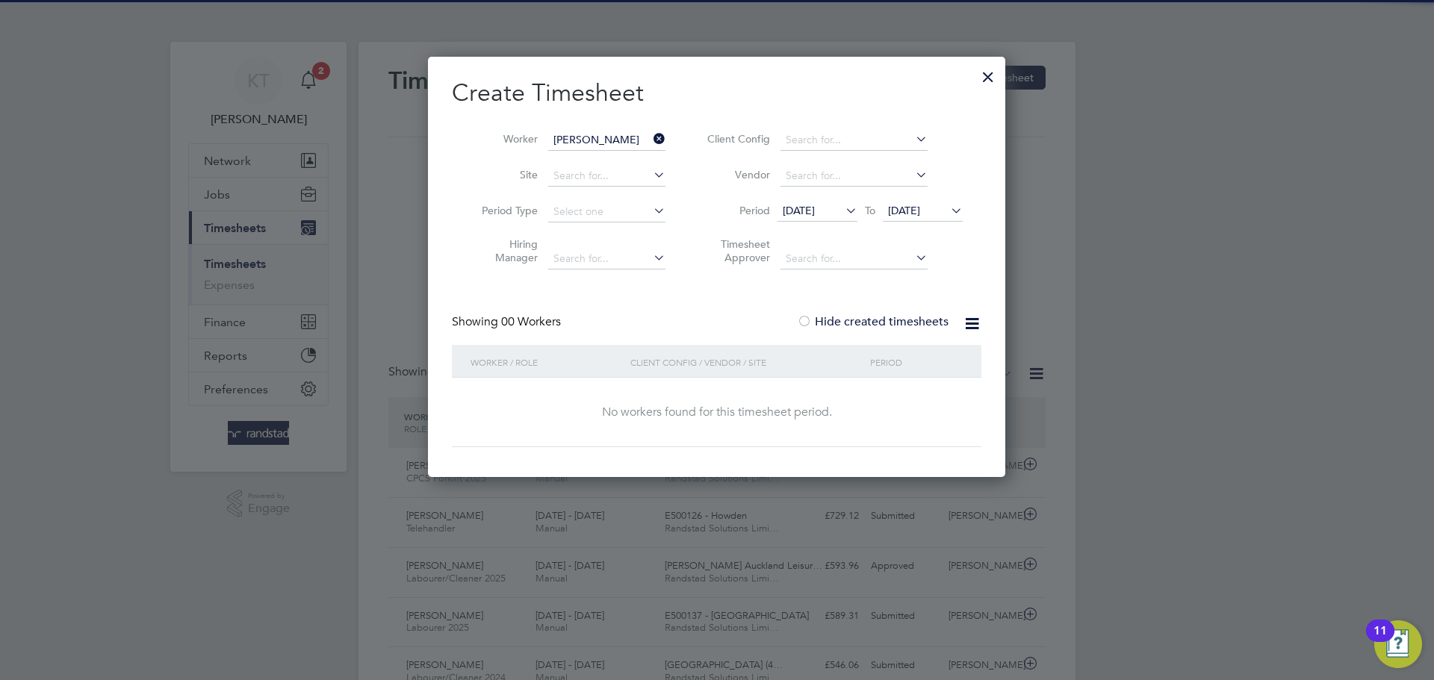
click at [920, 208] on span "[DATE]" at bounding box center [904, 210] width 32 height 13
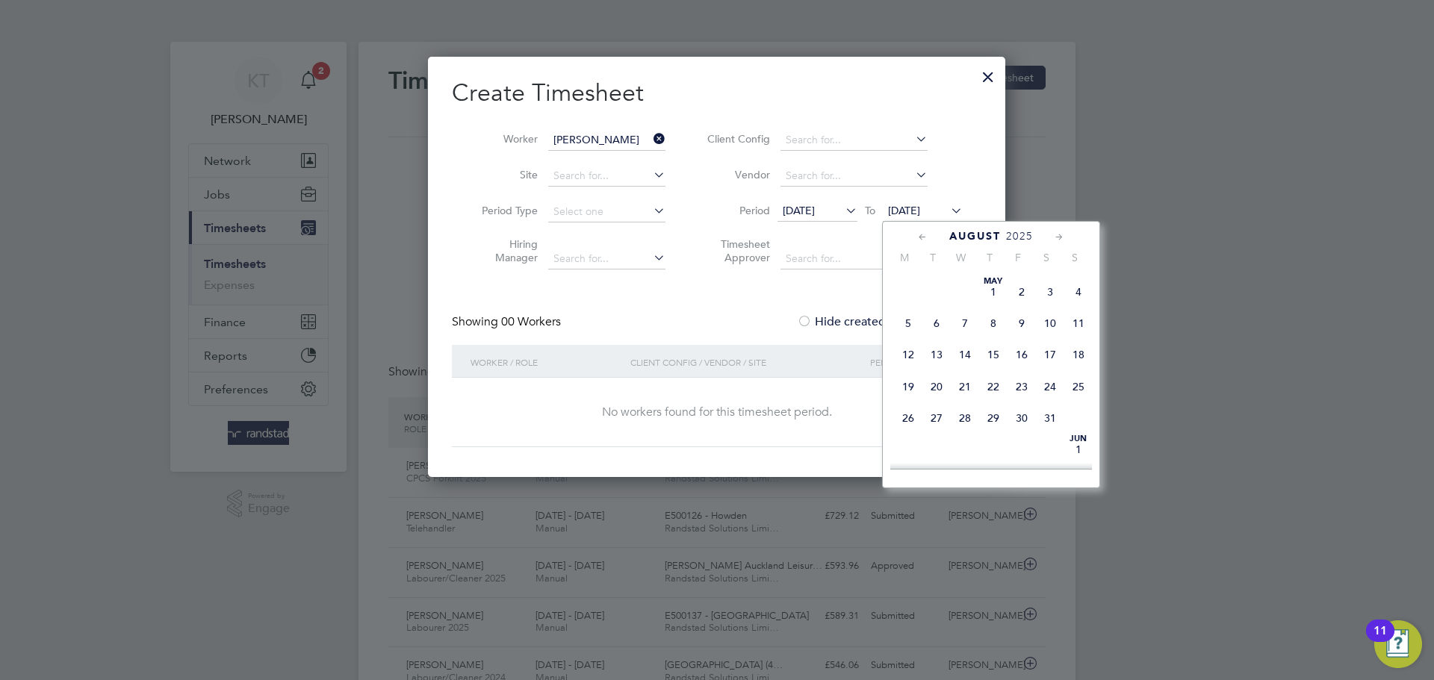
scroll to position [597, 0]
click at [993, 402] on span "11" at bounding box center [993, 388] width 28 height 28
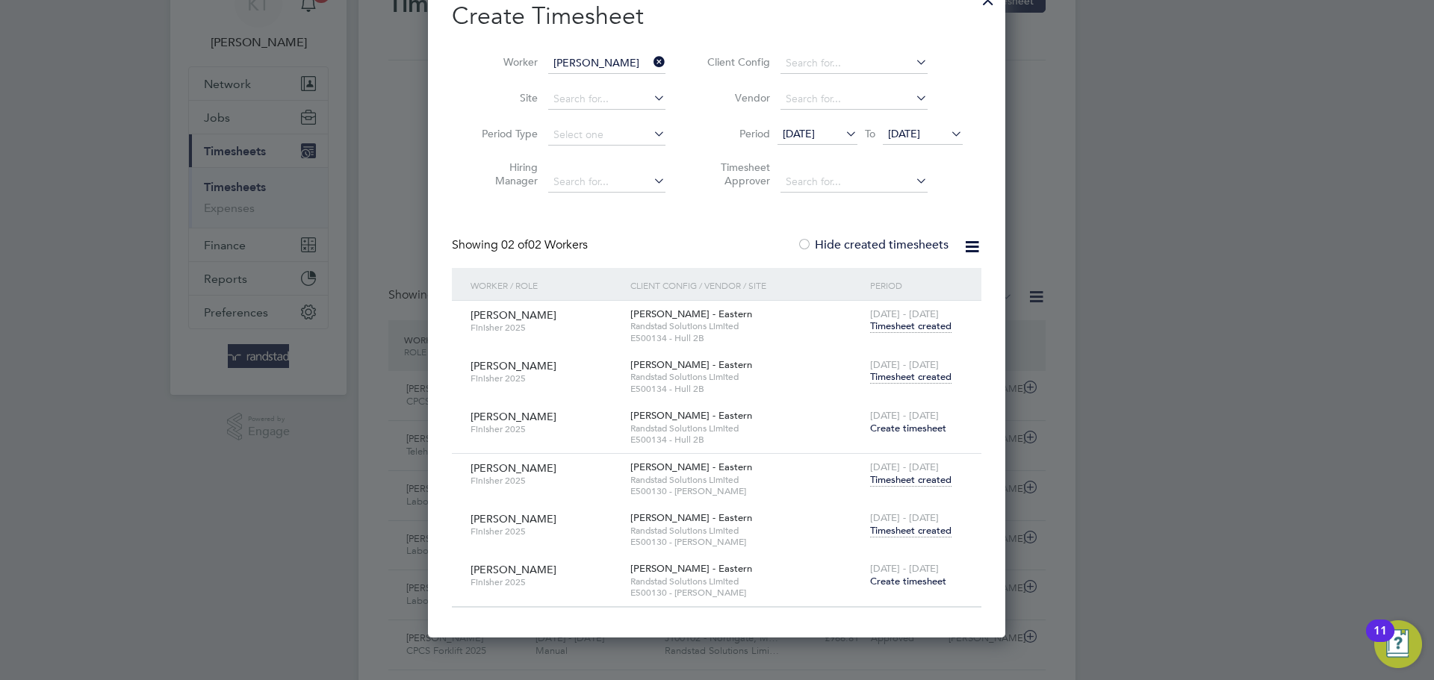
scroll to position [213, 0]
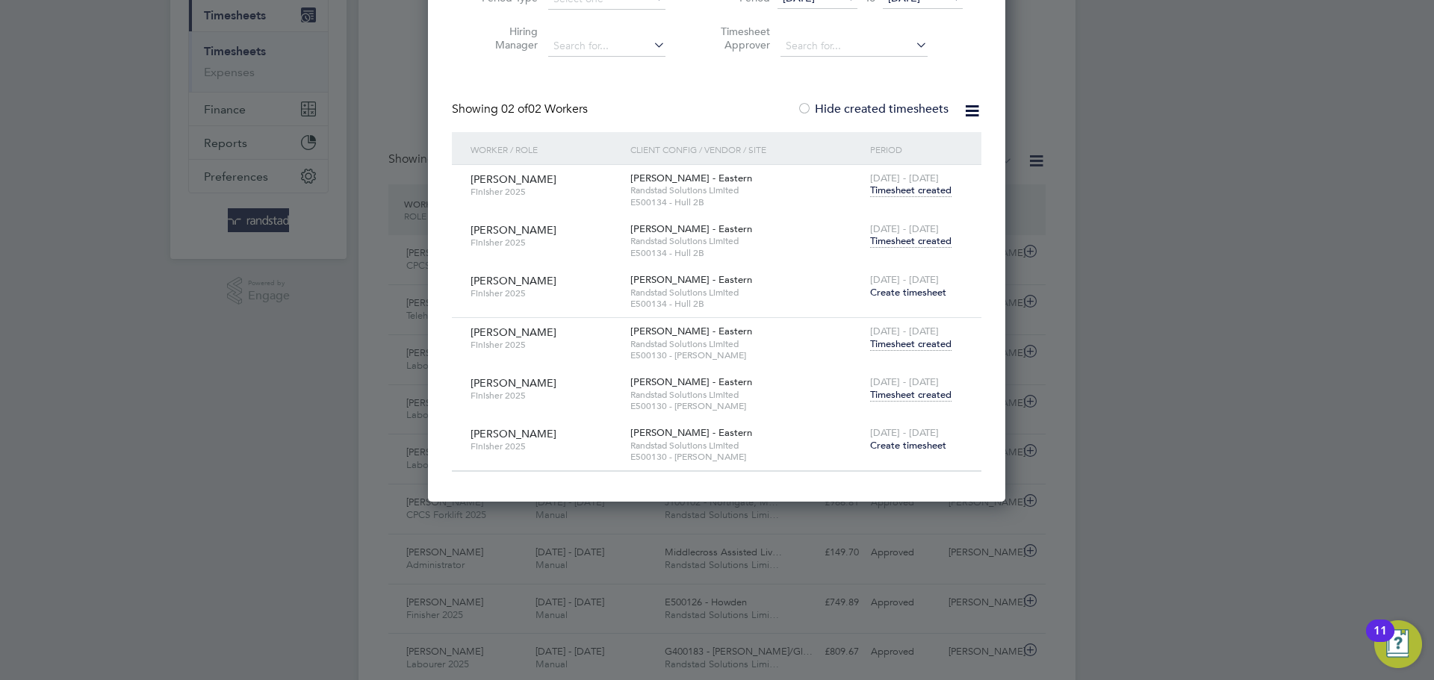
click at [922, 391] on span "Timesheet created" at bounding box center [910, 394] width 81 height 13
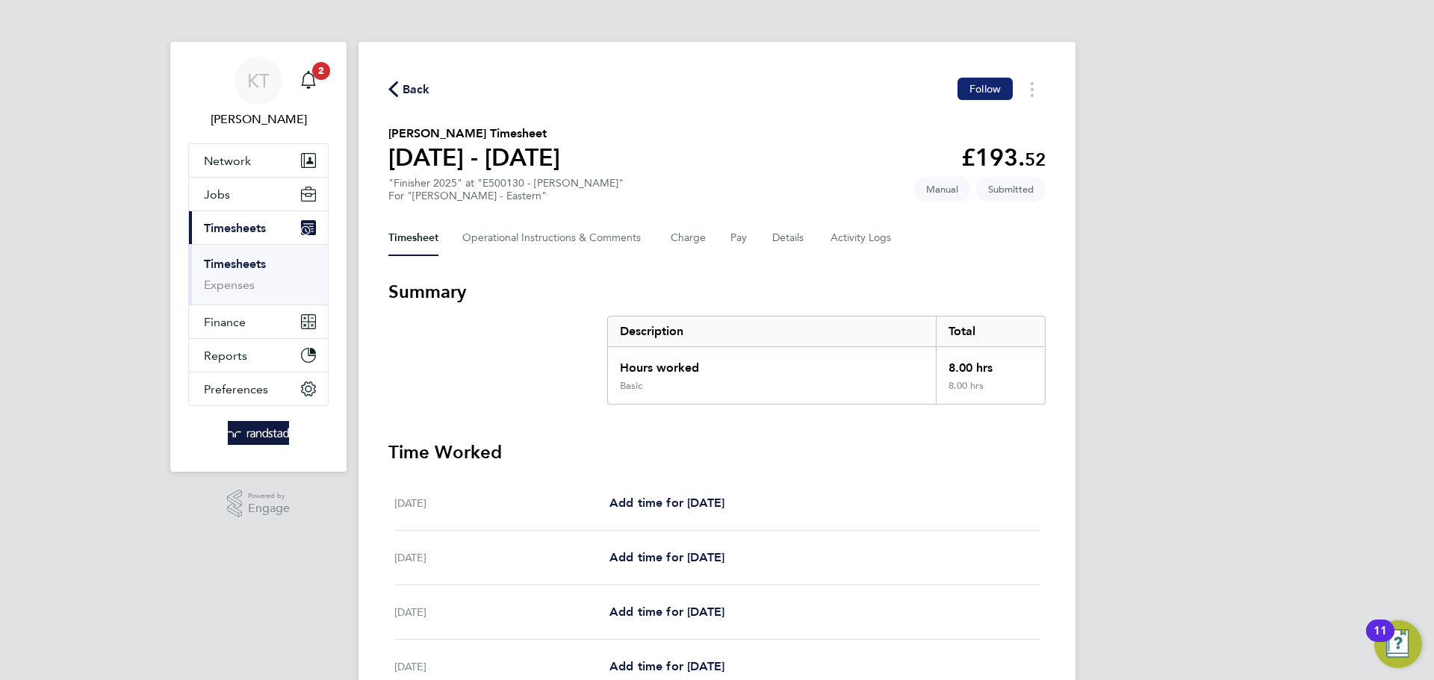
click at [970, 90] on span "Follow" at bounding box center [984, 88] width 31 height 13
click at [419, 86] on span "Back" at bounding box center [416, 90] width 28 height 18
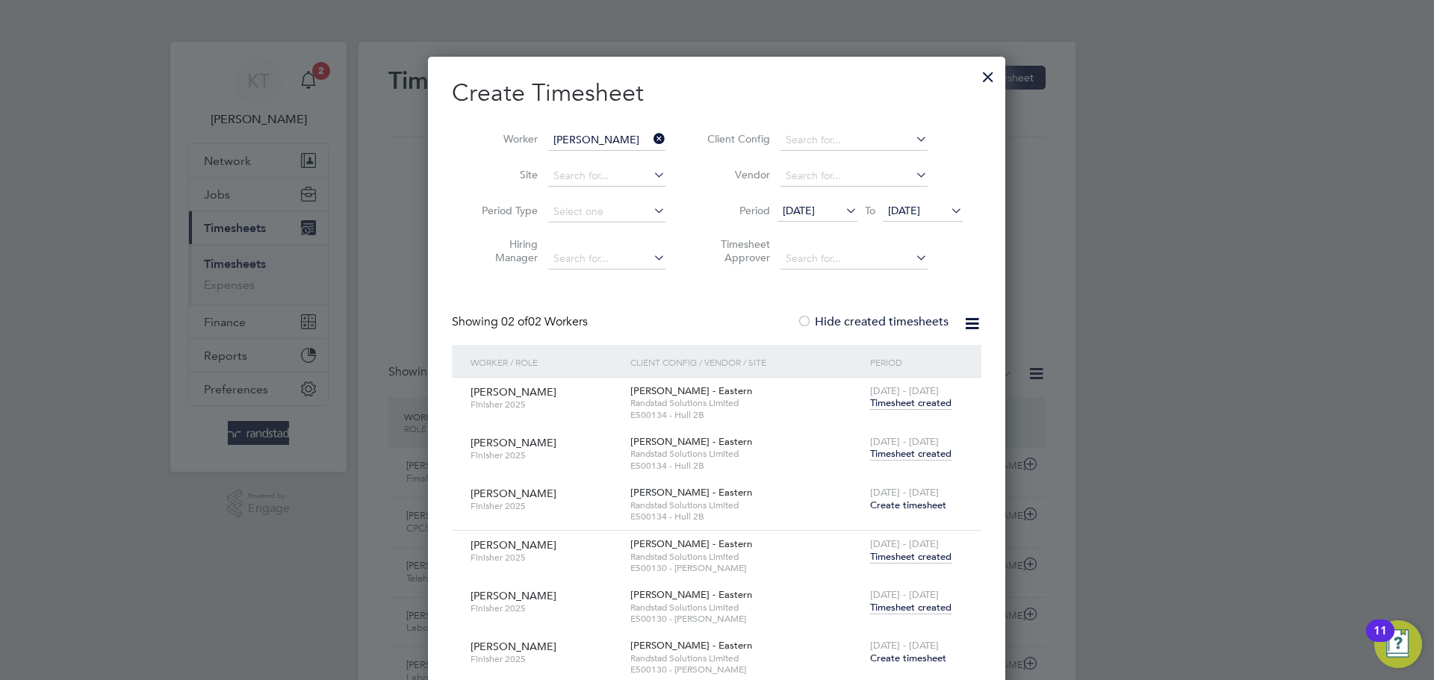
scroll to position [7, 7]
click at [918, 451] on span "Timesheet created" at bounding box center [910, 453] width 81 height 13
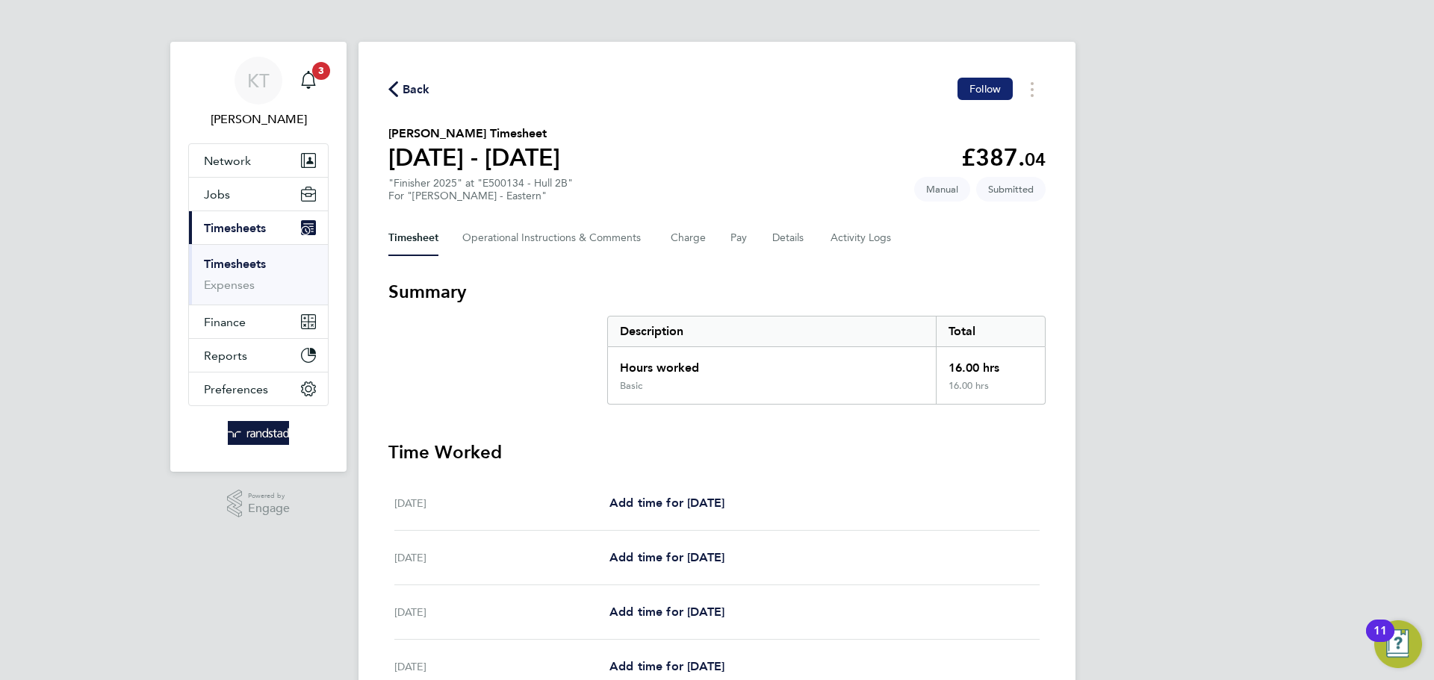
click at [983, 90] on span "Follow" at bounding box center [984, 88] width 31 height 13
click at [205, 264] on link "Timesheets" at bounding box center [235, 264] width 62 height 14
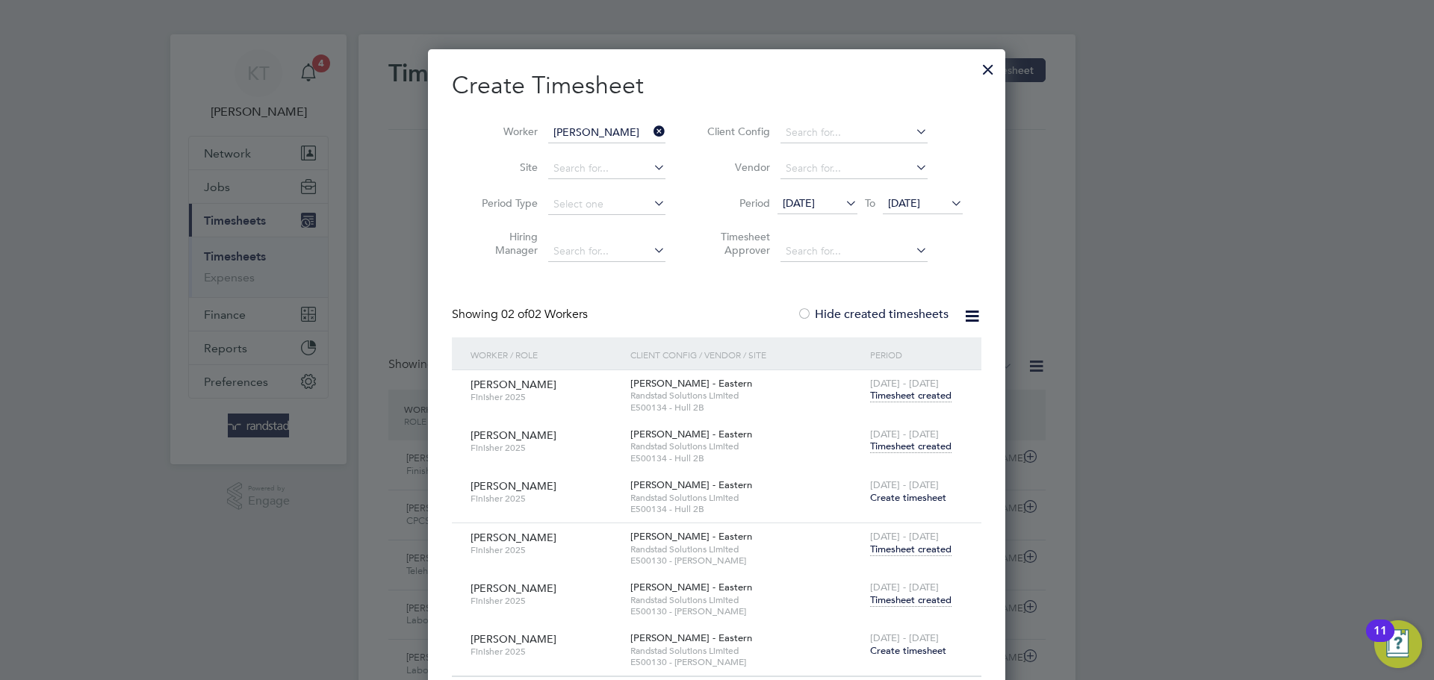
drag, startPoint x: 995, startPoint y: 72, endPoint x: 962, endPoint y: 145, distance: 80.5
click at [994, 71] on div at bounding box center [987, 65] width 27 height 27
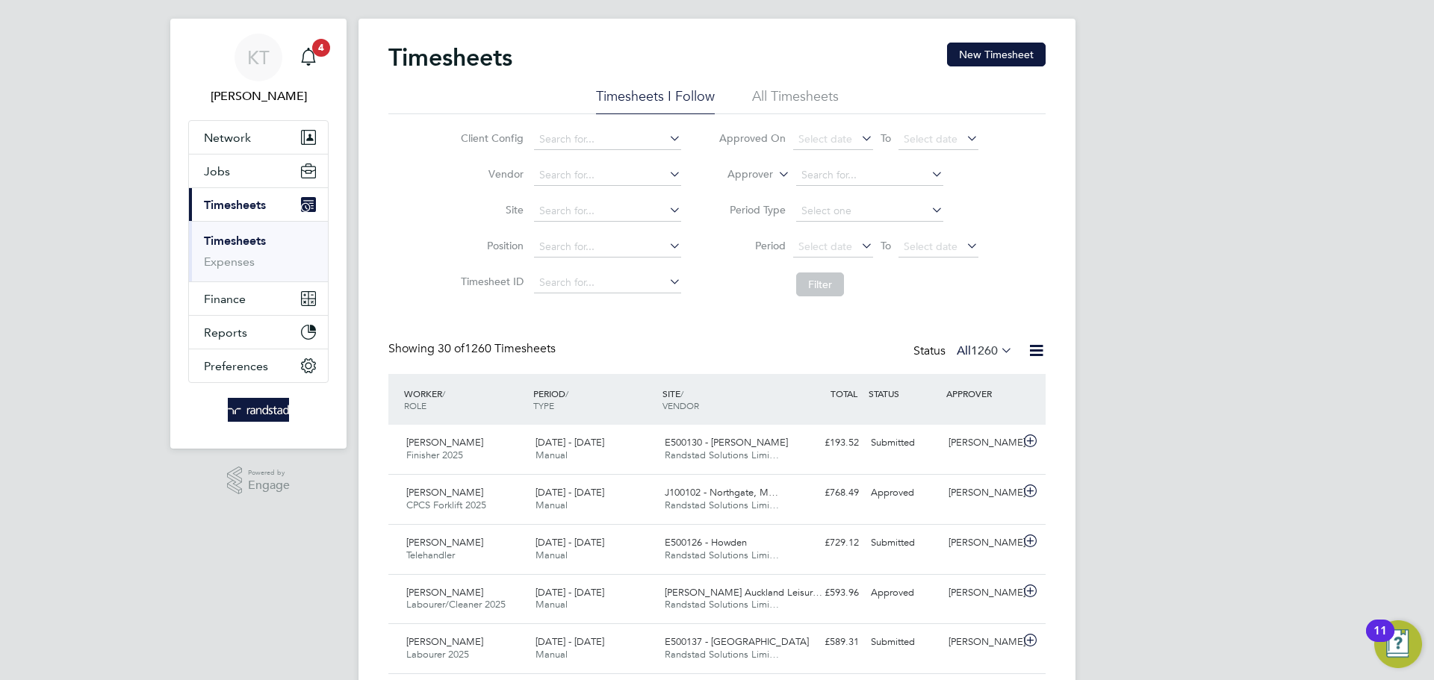
click at [244, 239] on link "Timesheets" at bounding box center [235, 241] width 62 height 14
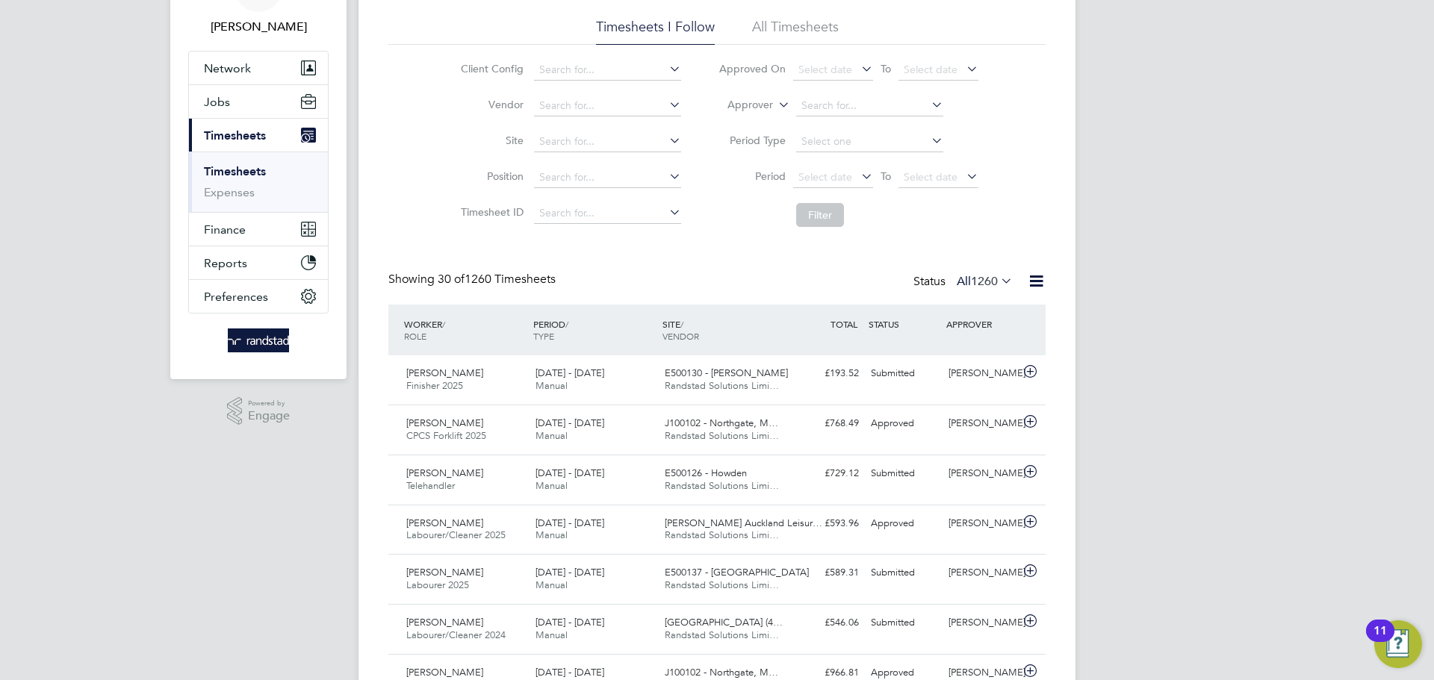
scroll to position [122, 0]
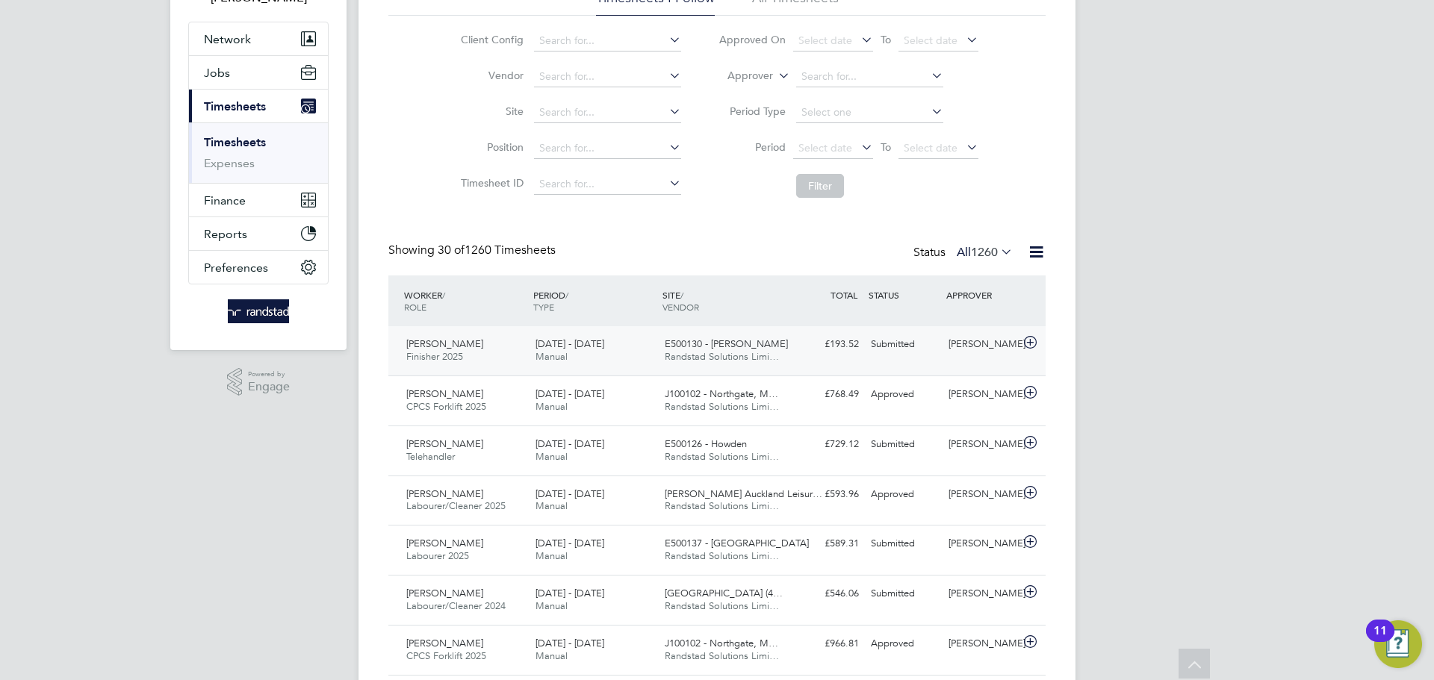
click at [1017, 363] on div "[PERSON_NAME] Finisher 2025 [DATE] - [DATE] [DATE] - [DATE] Manual E500130 - [P…" at bounding box center [716, 350] width 657 height 49
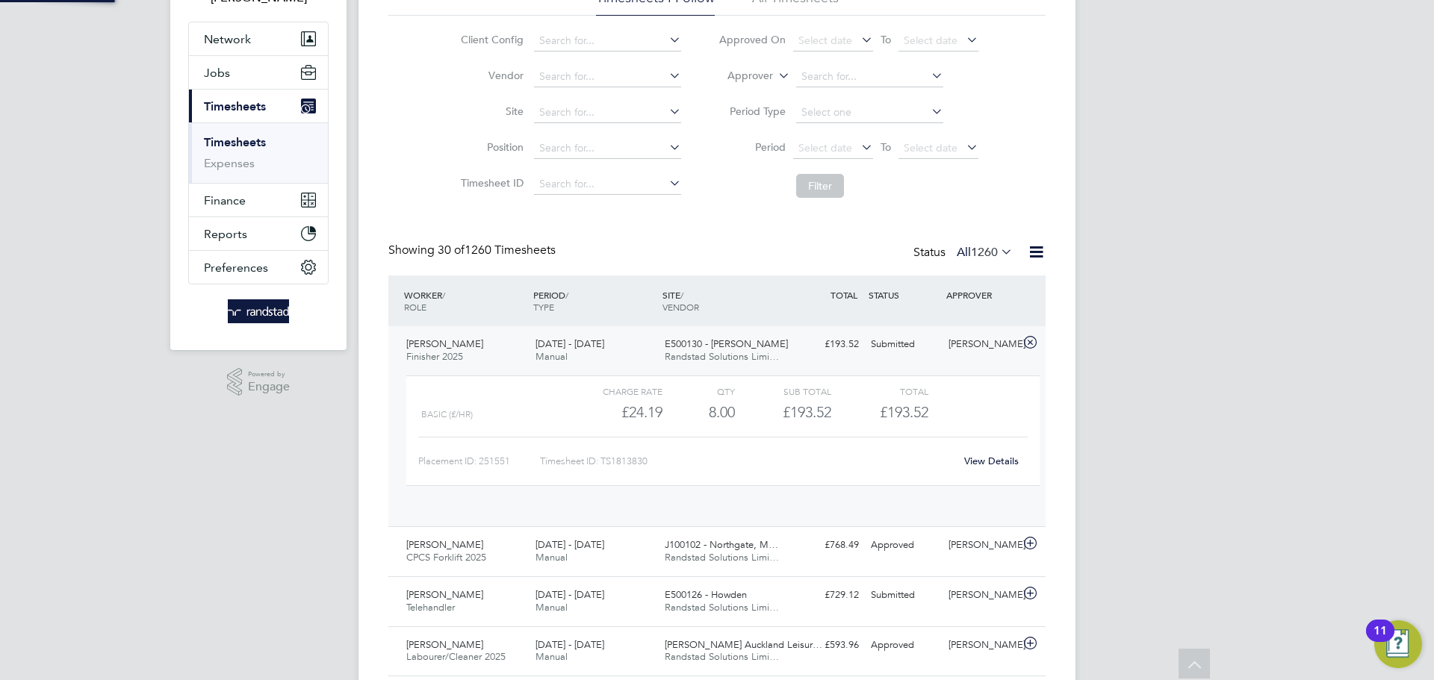
scroll to position [25, 146]
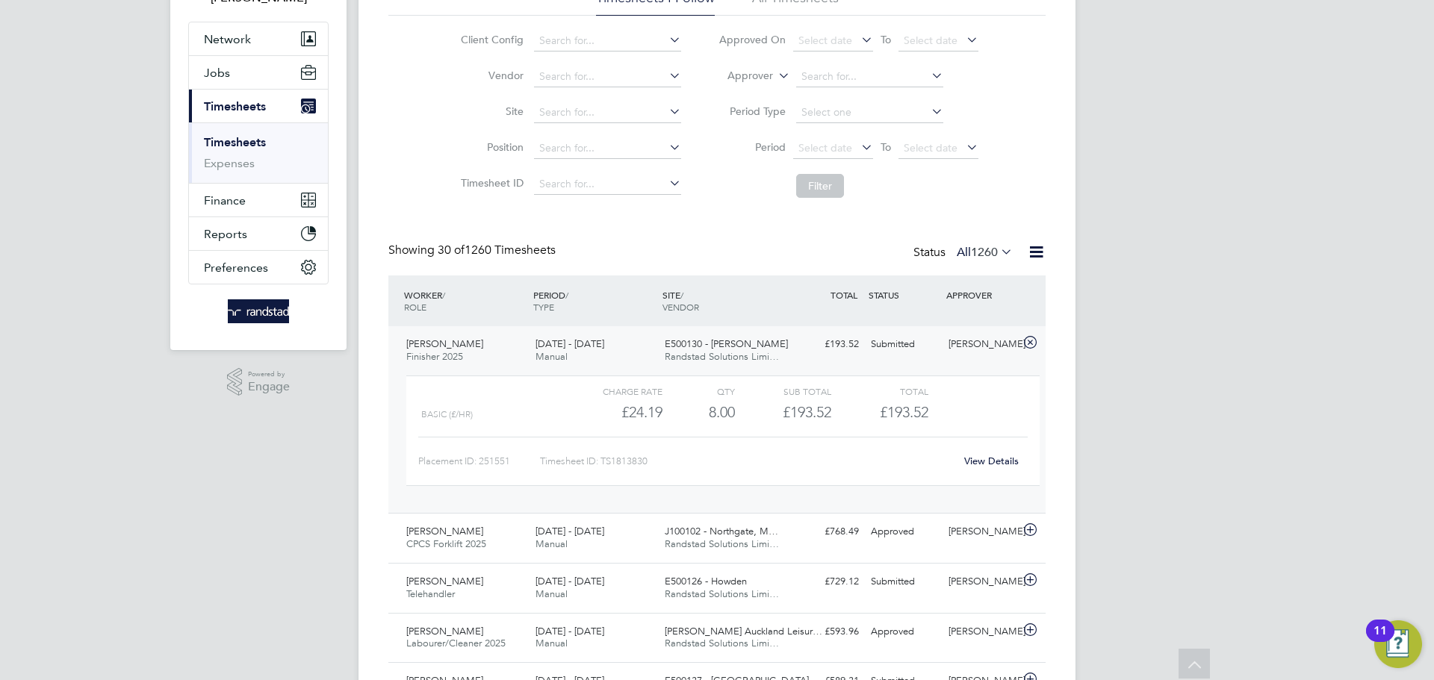
click at [1003, 363] on div "[PERSON_NAME] Finisher 2025 [DATE] - [DATE] [DATE] - [DATE] Manual E500130 - [P…" at bounding box center [716, 419] width 657 height 187
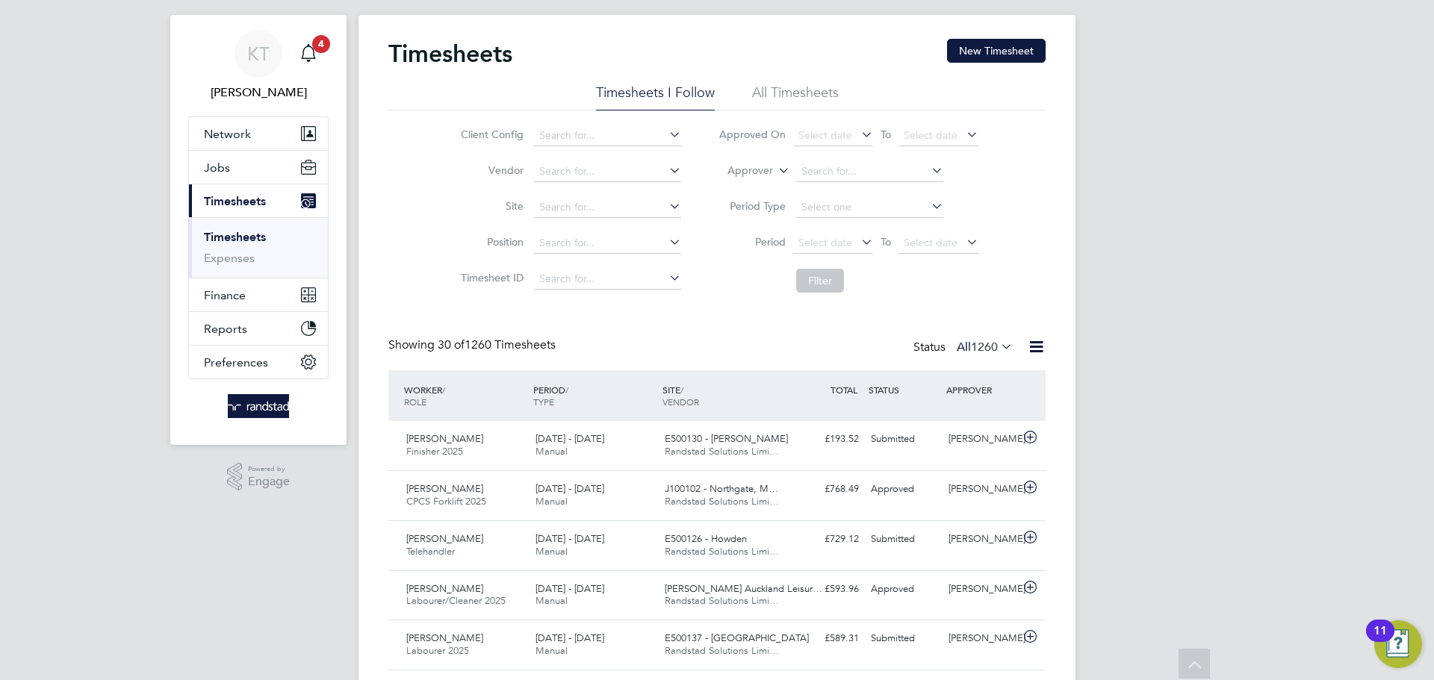
scroll to position [0, 0]
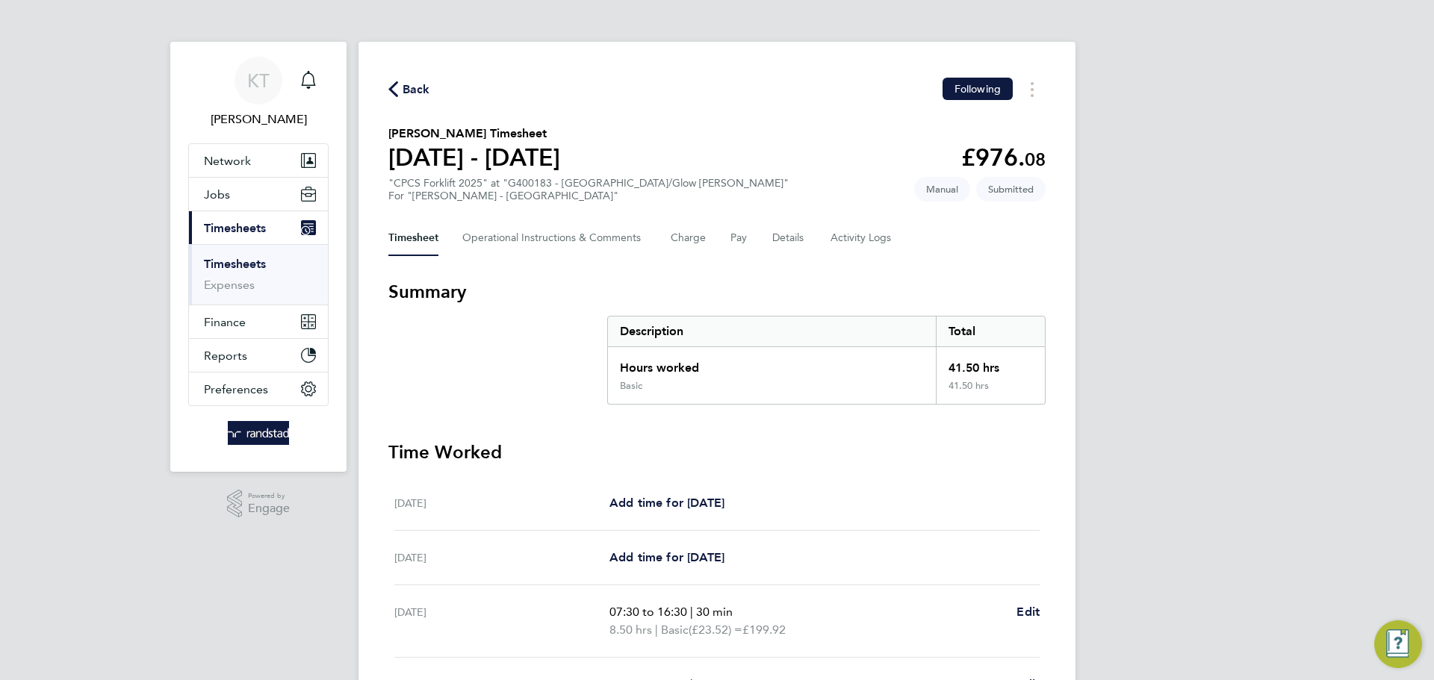
click at [723, 237] on div "Timesheet Operational Instructions & Comments Charge Pay Details Activity Logs" at bounding box center [716, 238] width 657 height 36
click at [597, 240] on Comments-tab "Operational Instructions & Comments" at bounding box center [554, 238] width 184 height 36
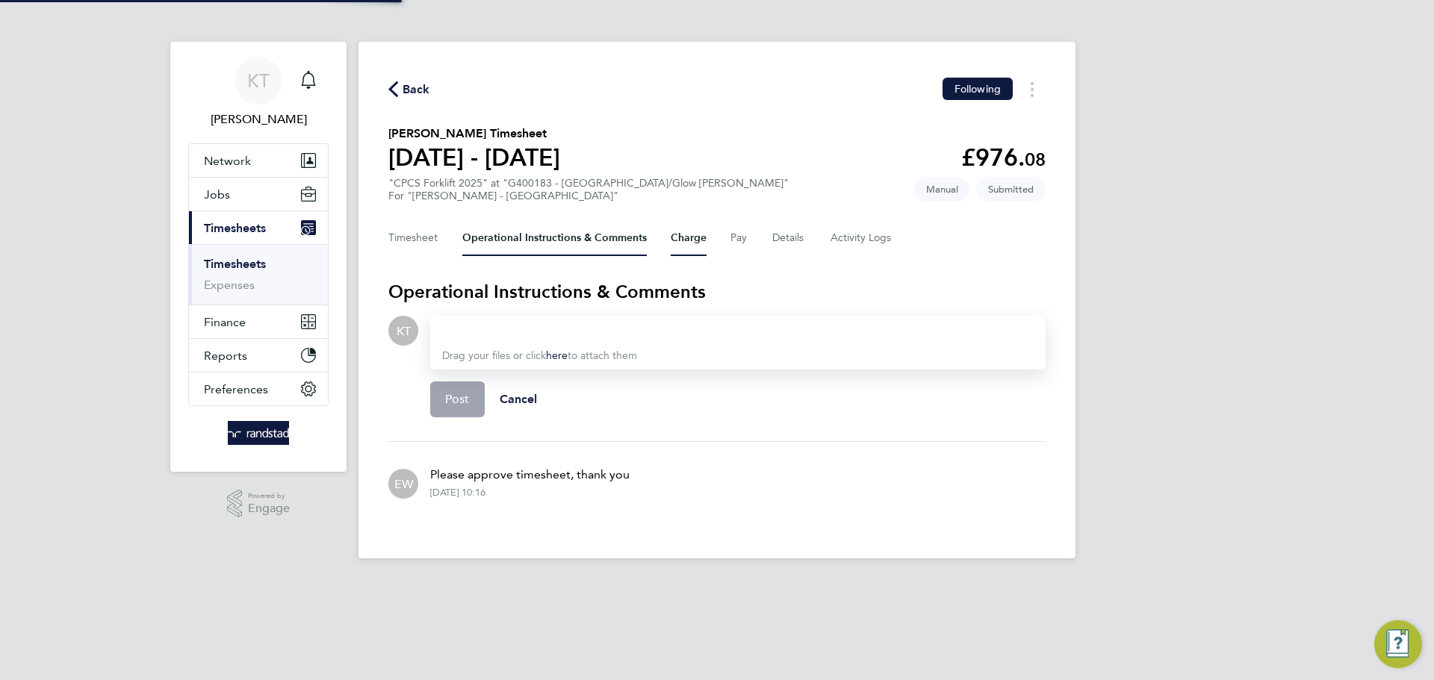
click at [686, 239] on button "Charge" at bounding box center [689, 238] width 36 height 36
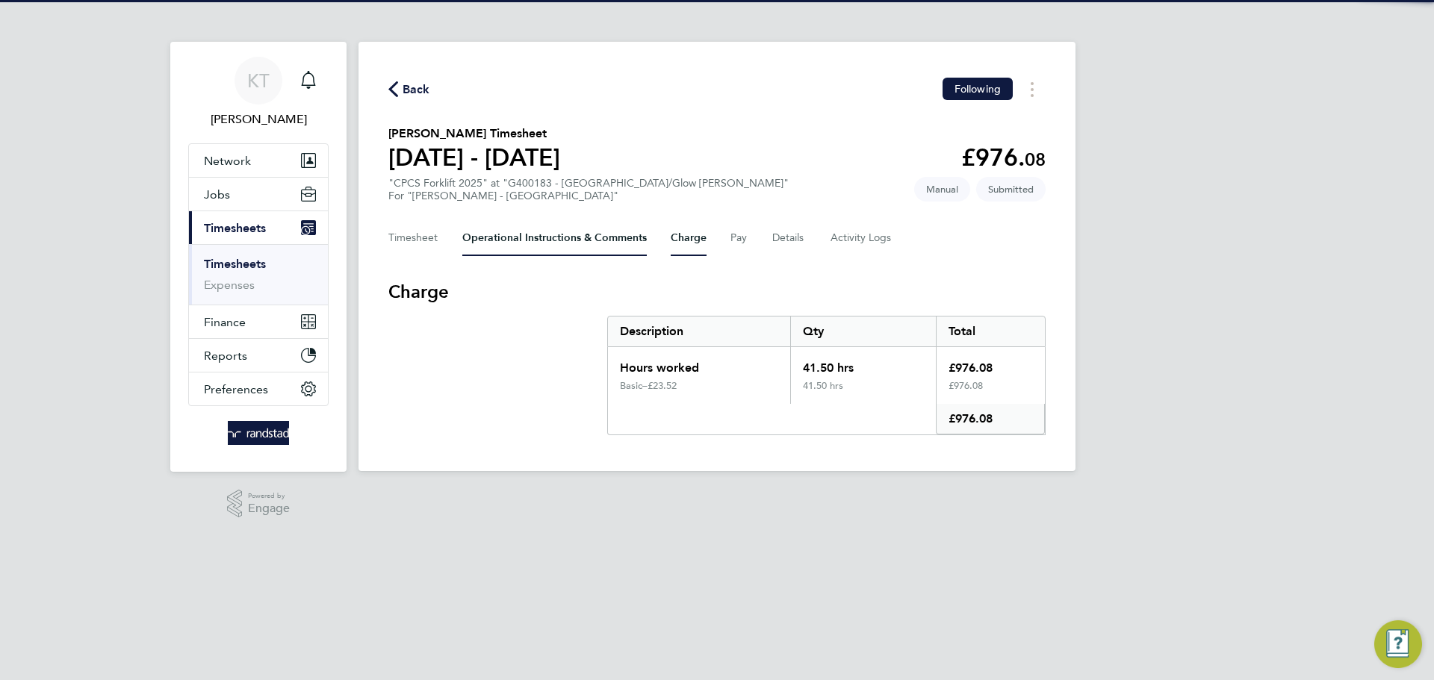
click at [579, 224] on Comments-tab "Operational Instructions & Comments" at bounding box center [554, 238] width 184 height 36
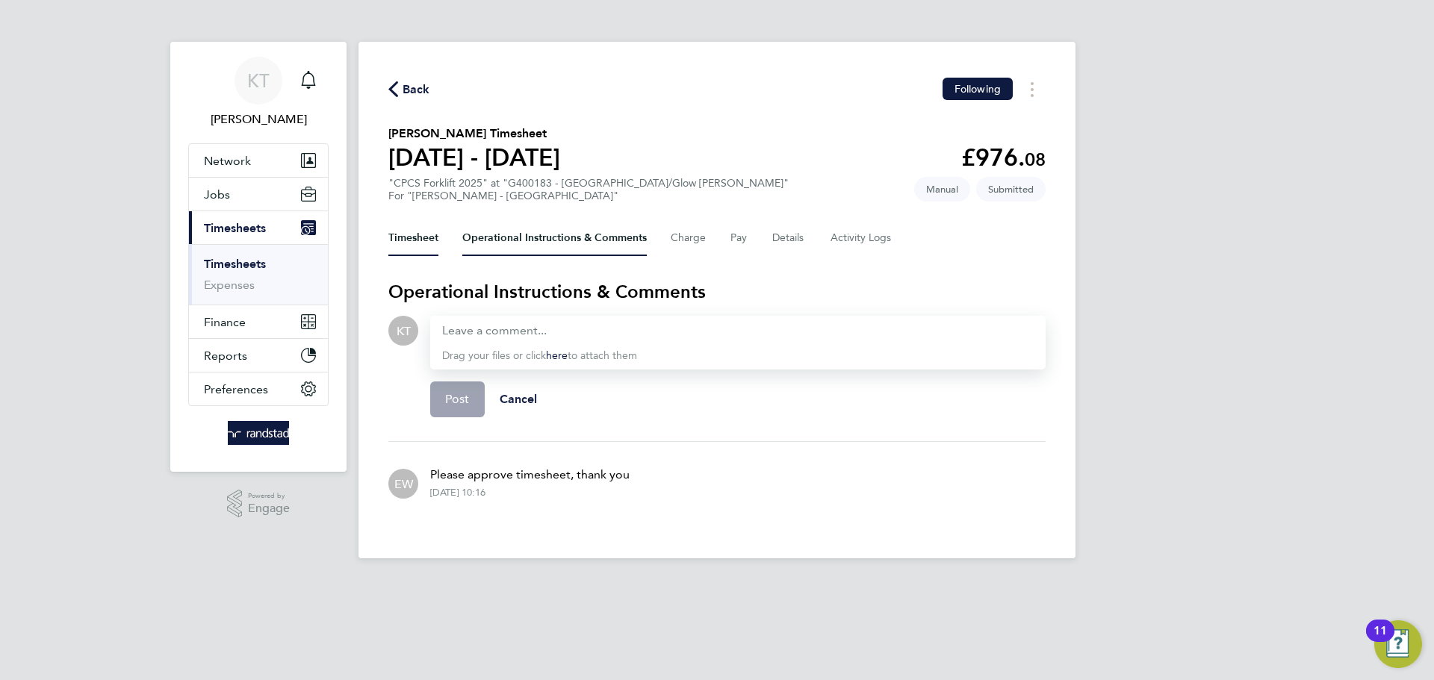
click at [420, 240] on button "Timesheet" at bounding box center [413, 238] width 50 height 36
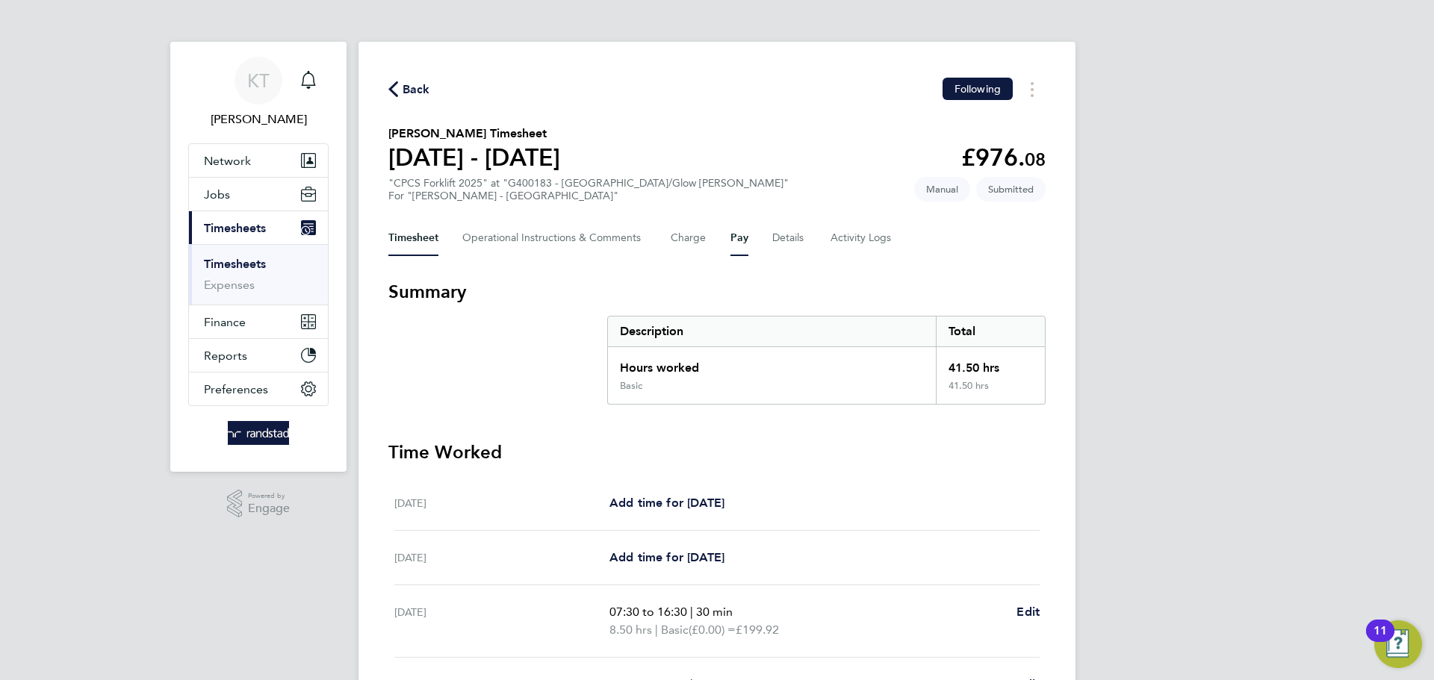
click at [733, 240] on button "Pay" at bounding box center [739, 238] width 18 height 36
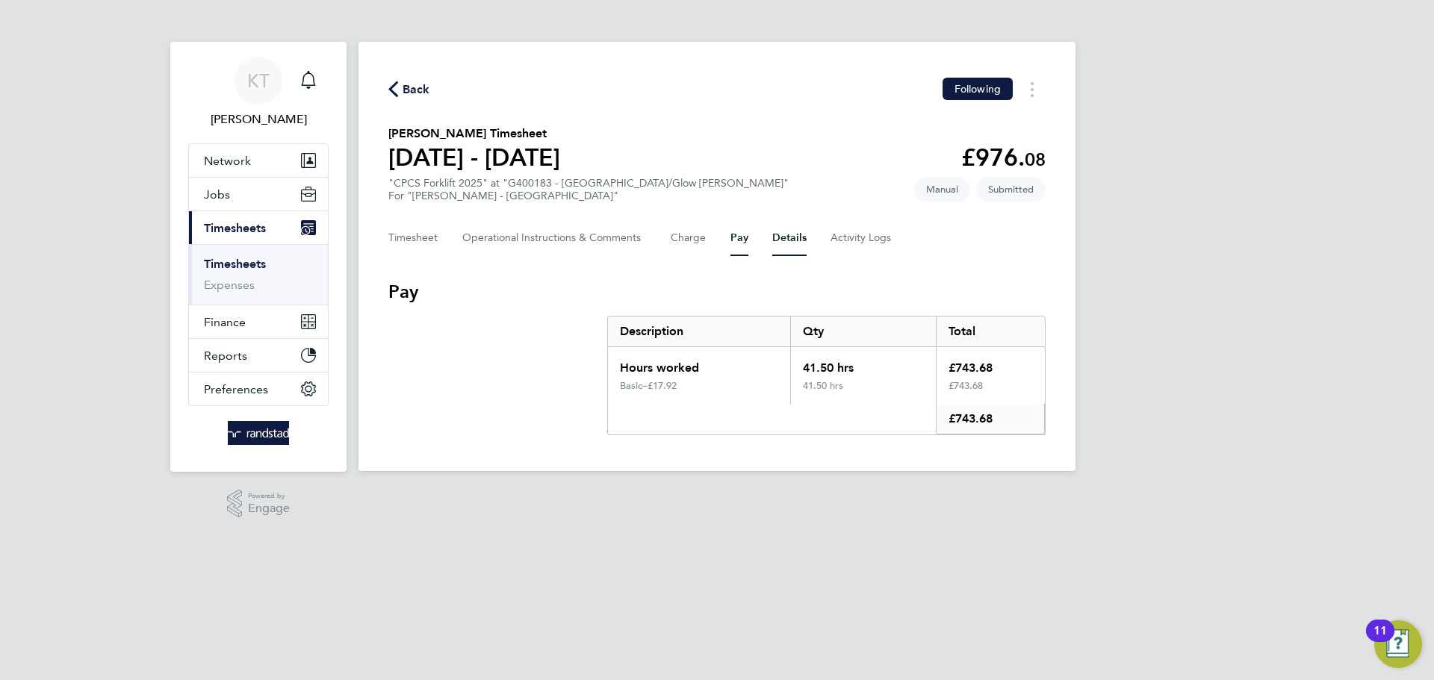
click at [772, 235] on button "Details" at bounding box center [789, 238] width 34 height 36
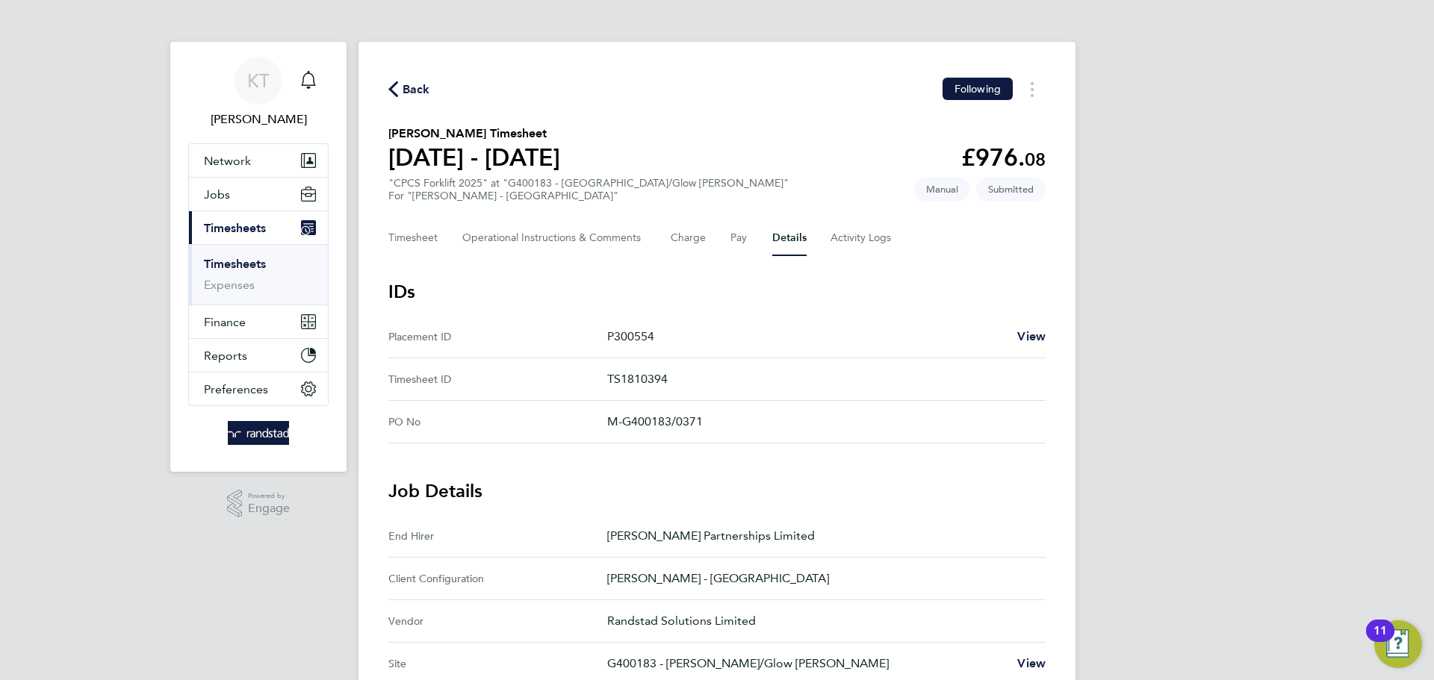
click at [228, 270] on link "Timesheets" at bounding box center [235, 264] width 62 height 14
